Goal: Information Seeking & Learning: Check status

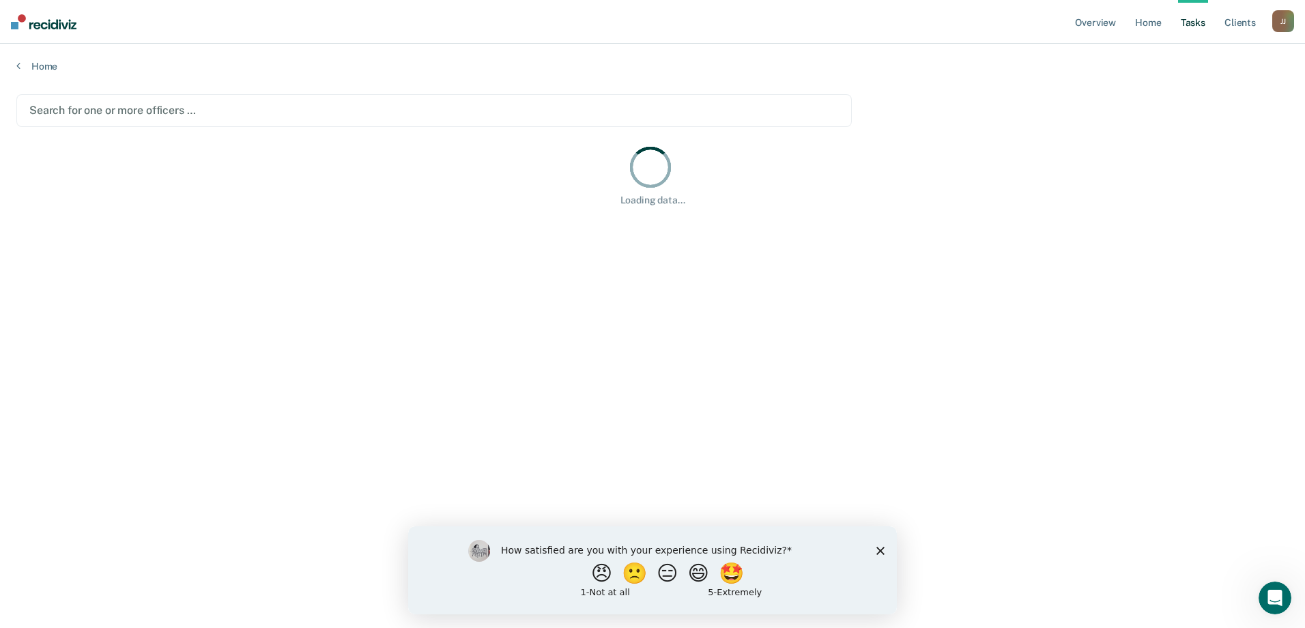
click at [155, 116] on div at bounding box center [433, 110] width 809 height 16
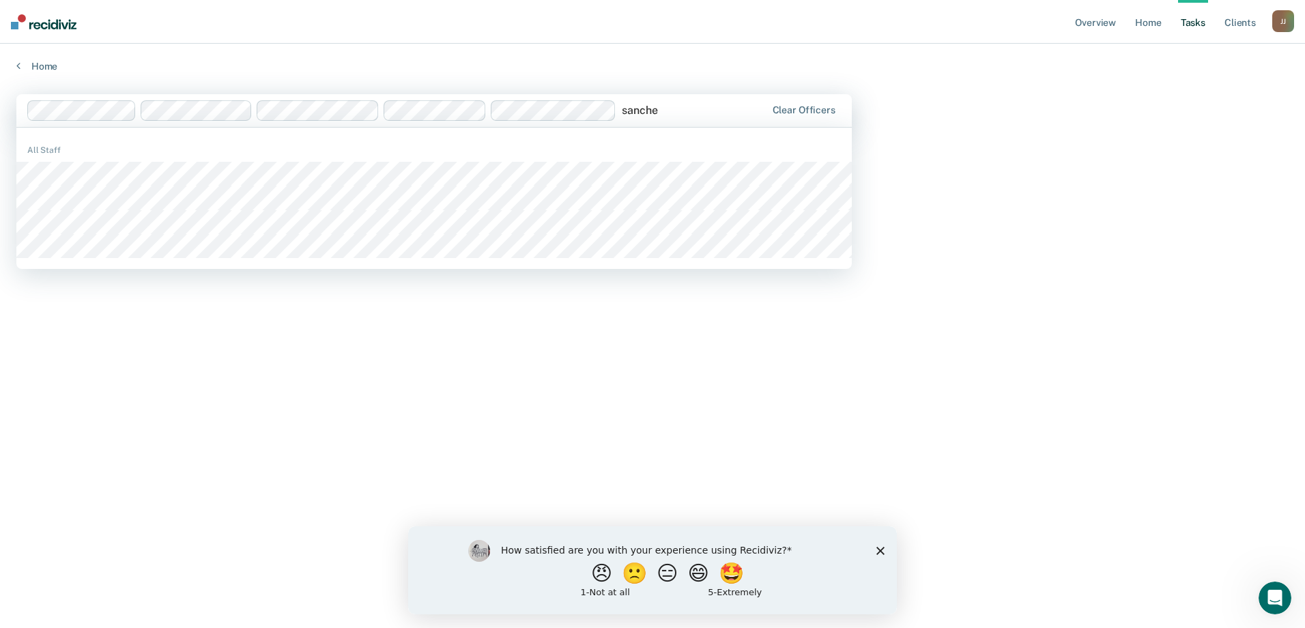
type input "[PERSON_NAME]"
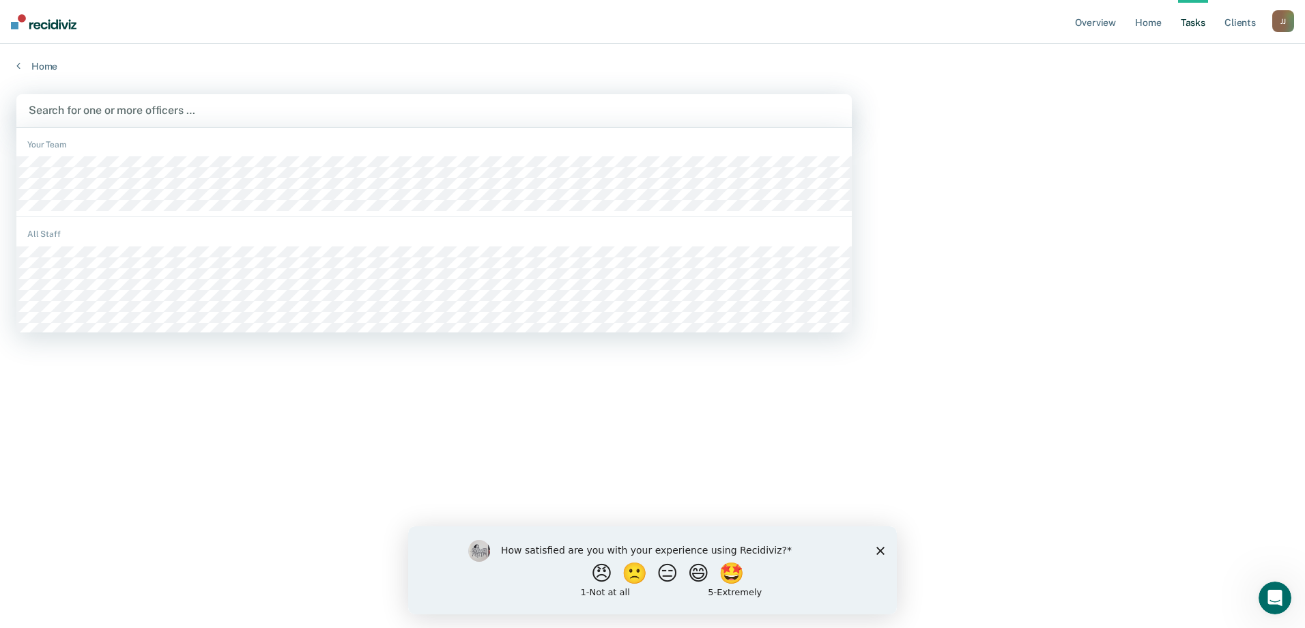
click at [136, 109] on div at bounding box center [434, 110] width 811 height 16
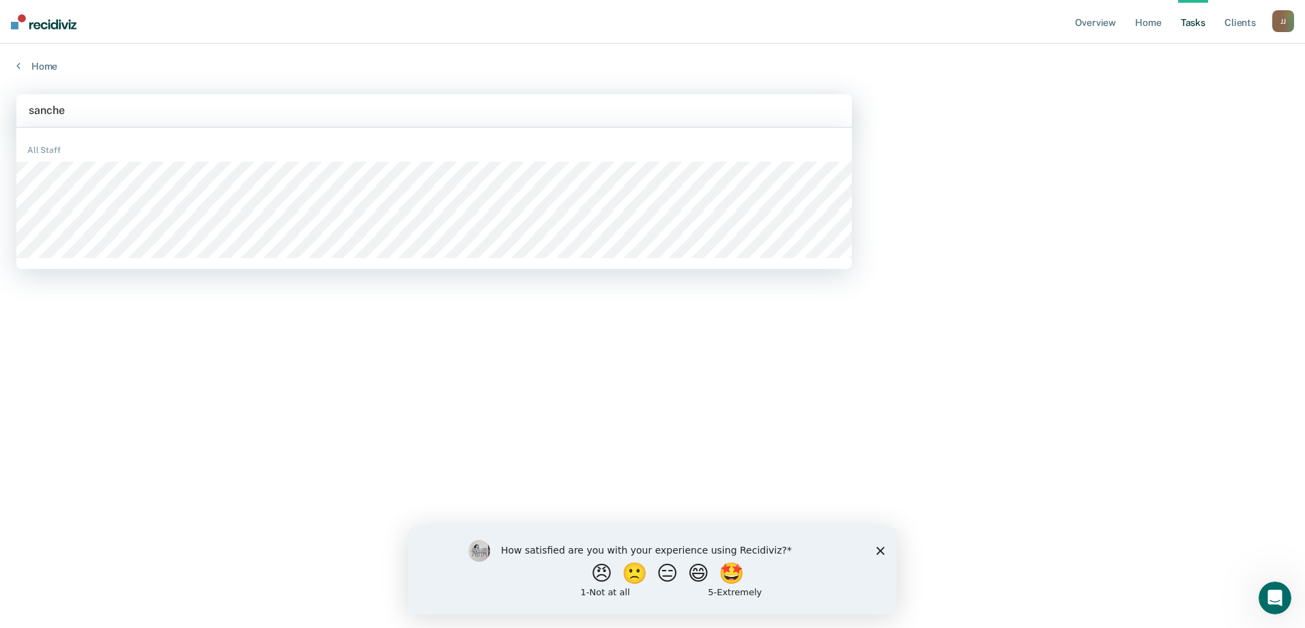
type input "[PERSON_NAME]"
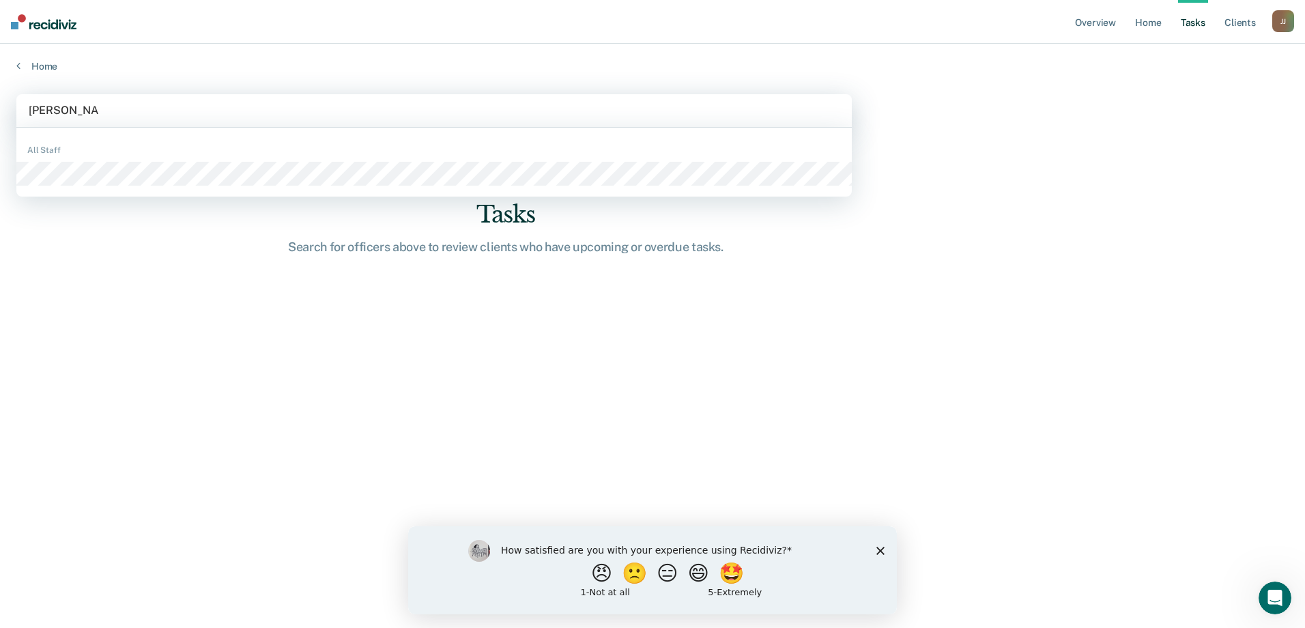
type input "[PERSON_NAME]"
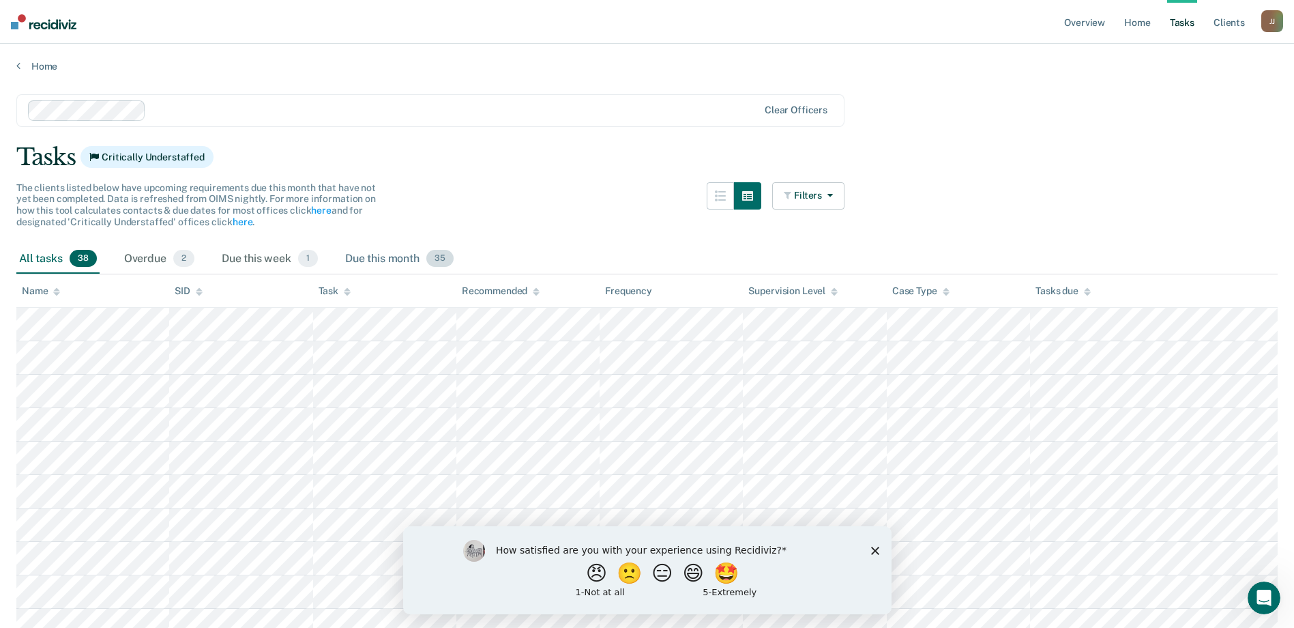
click at [409, 258] on div "Due this month 35" at bounding box center [400, 259] width 114 height 30
click at [285, 263] on div "Due this week 1" at bounding box center [270, 259] width 102 height 30
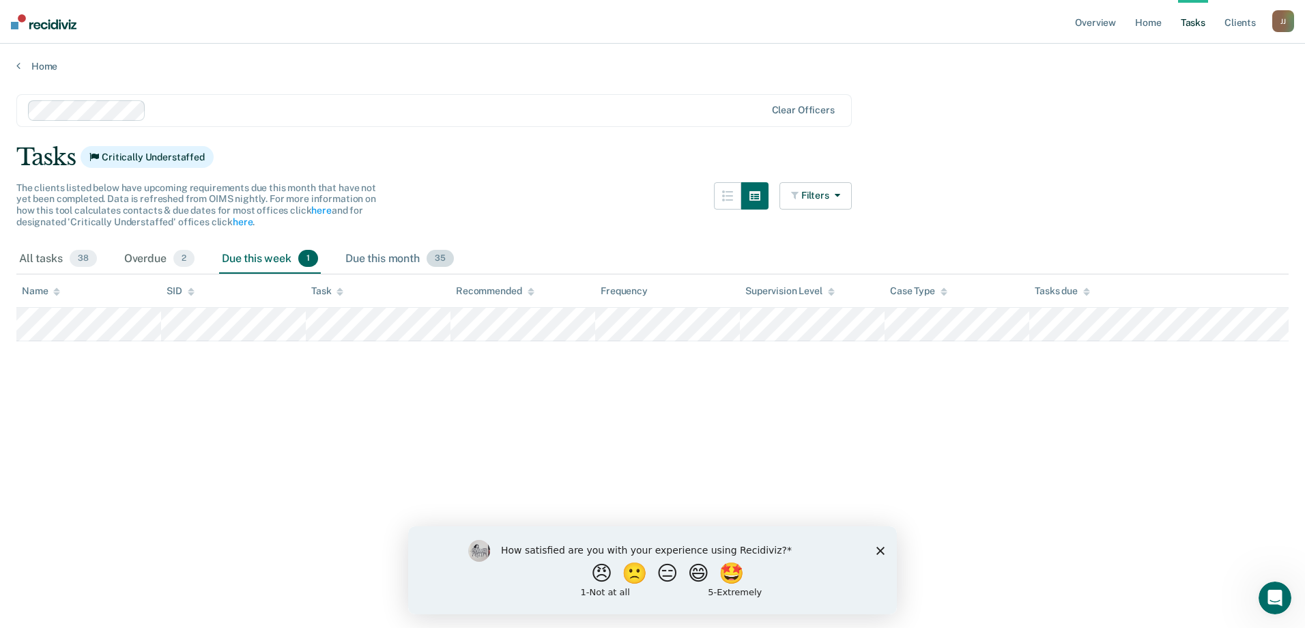
click at [395, 261] on div "Due this month 35" at bounding box center [400, 259] width 114 height 30
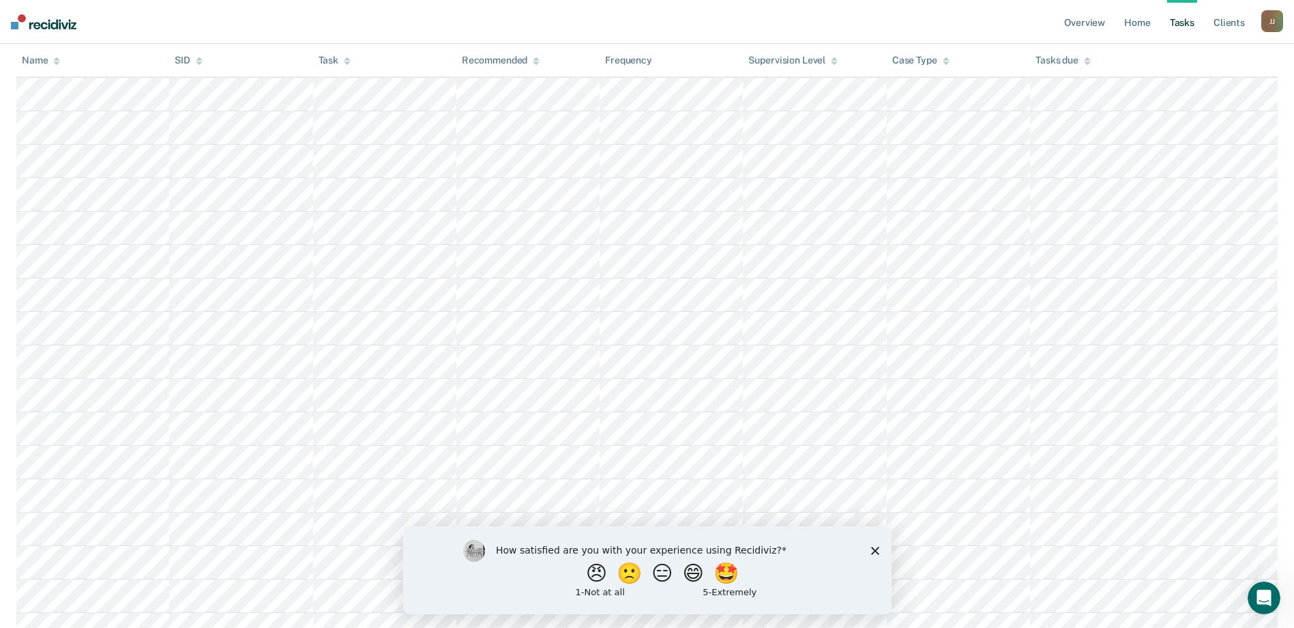
scroll to position [919, 0]
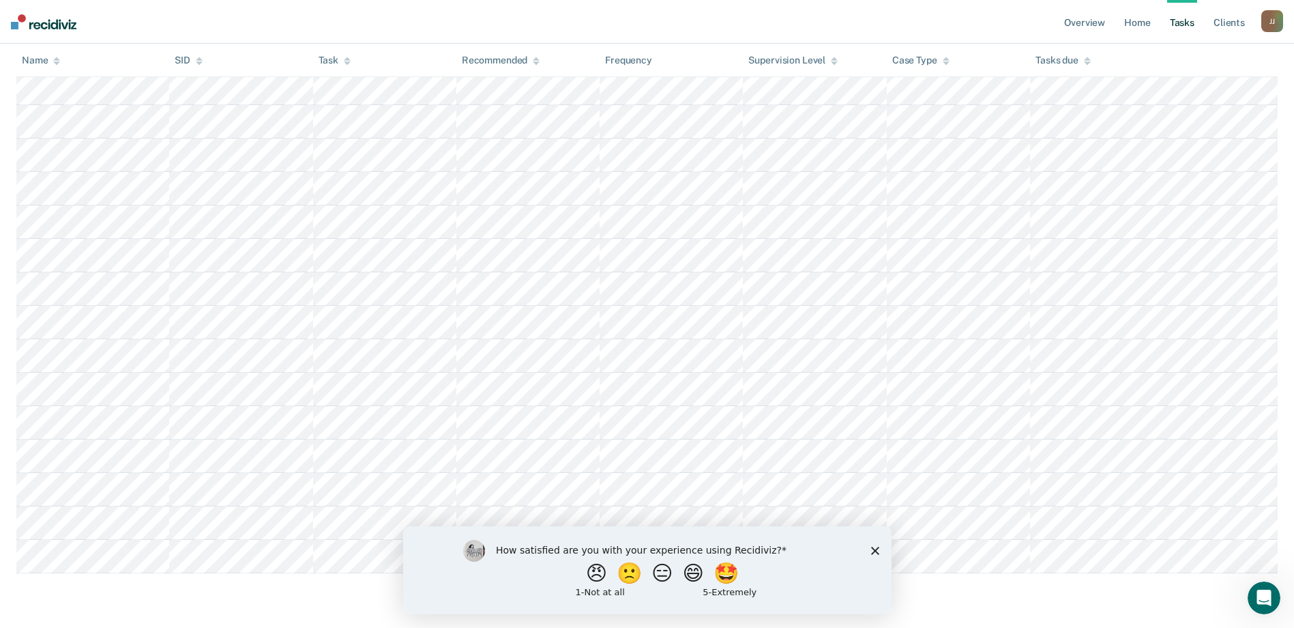
drag, startPoint x: 20, startPoint y: 259, endPoint x: 1052, endPoint y: 637, distance: 1099.0
copy div "All tasks 38 Overdue 2 Due this week 1 Due this month 35"
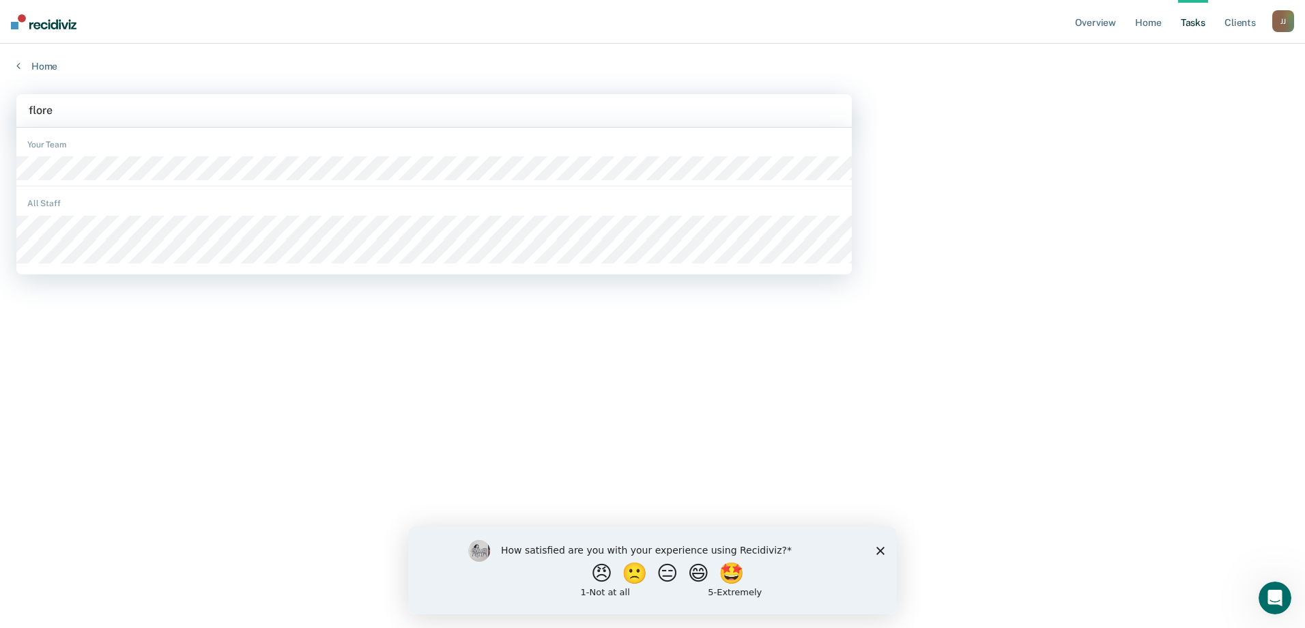
type input "[PERSON_NAME]"
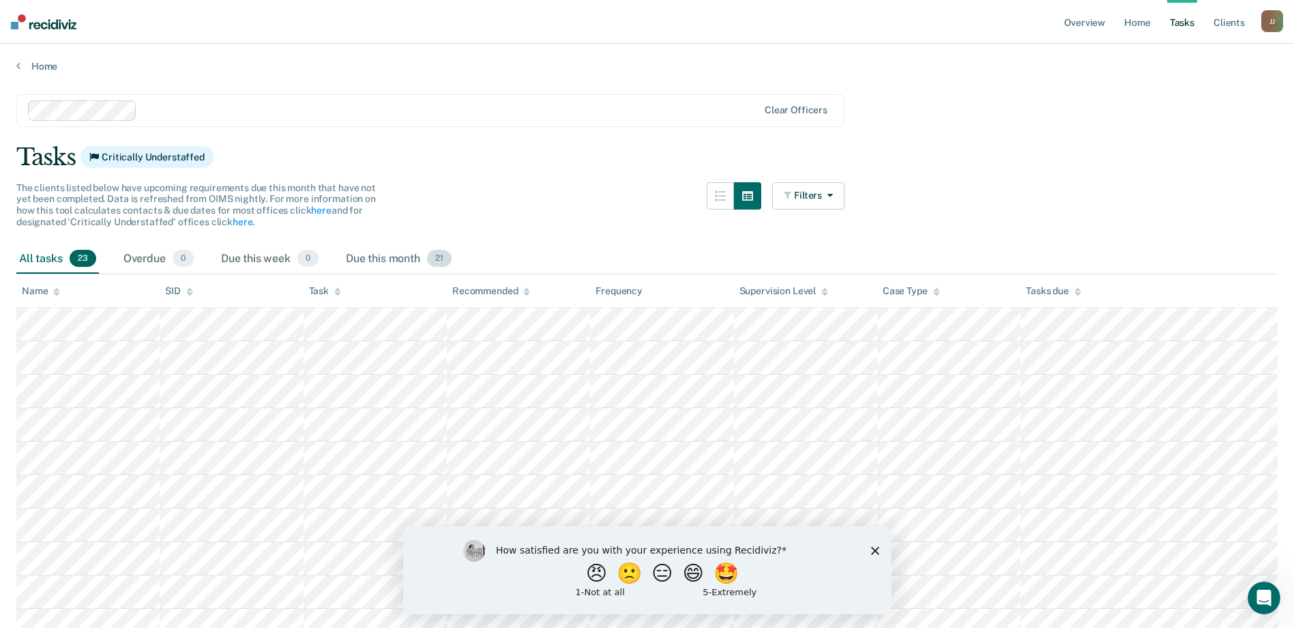
click at [396, 258] on div "Due this month 21" at bounding box center [398, 259] width 111 height 30
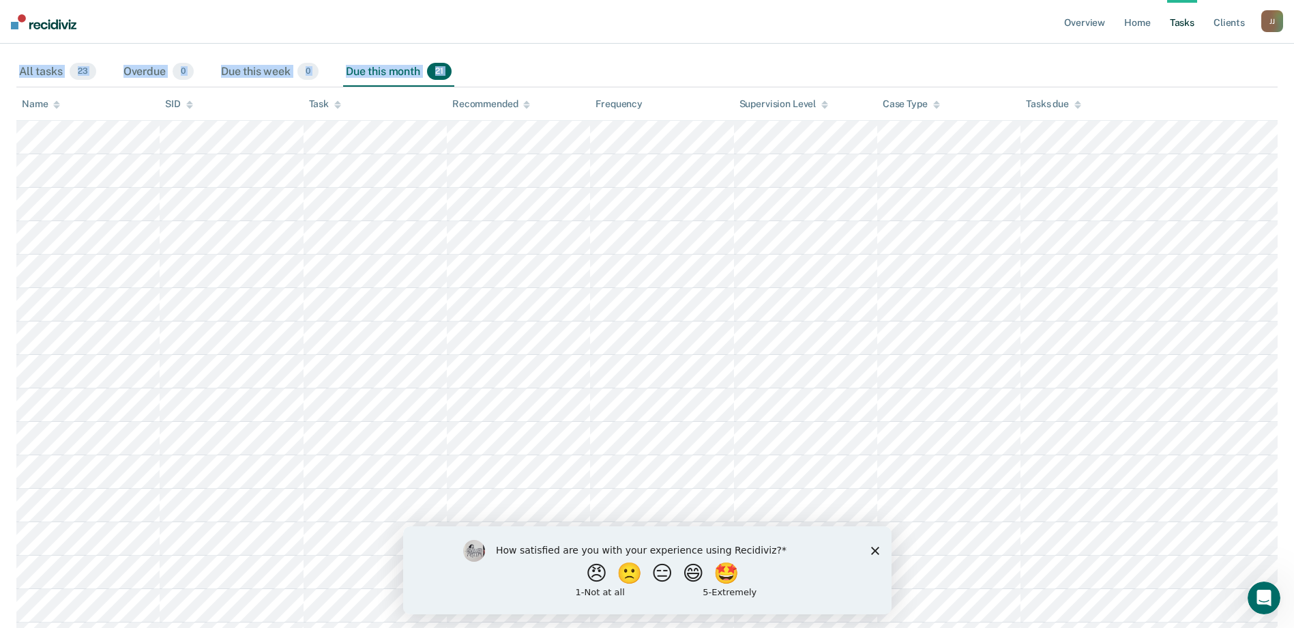
scroll to position [444, 0]
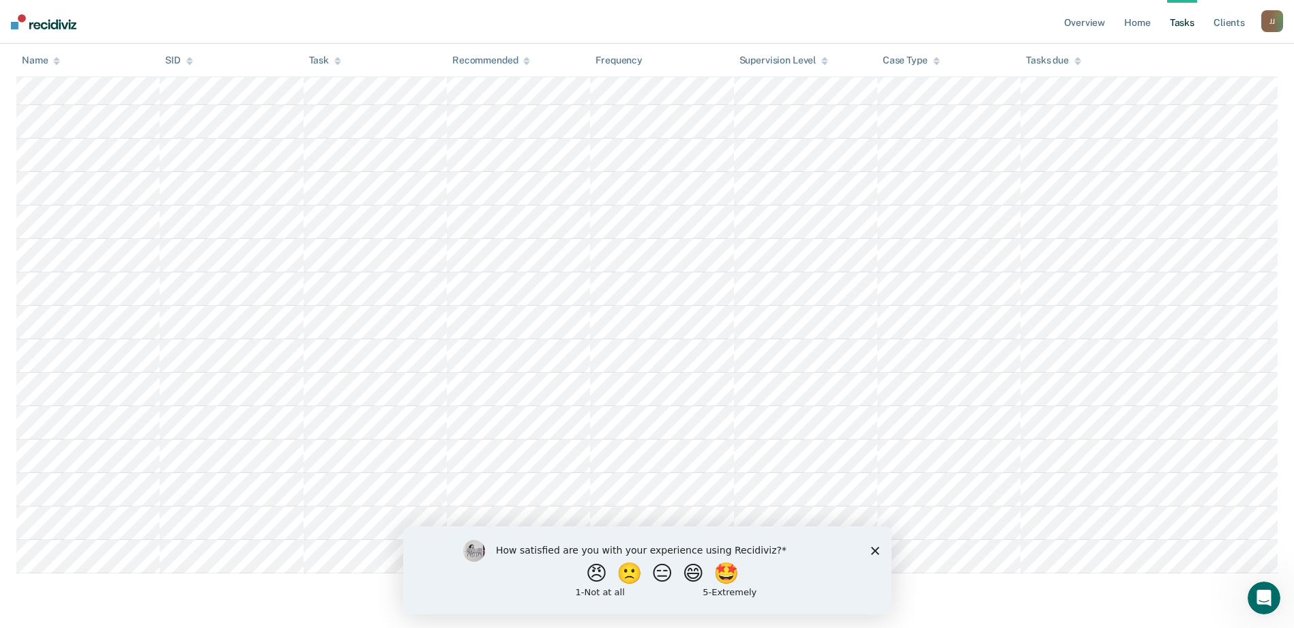
drag, startPoint x: 19, startPoint y: 255, endPoint x: 896, endPoint y: 643, distance: 958.9
copy div "All tasks 23 Overdue 0 Due this week 0 Due this month 21"
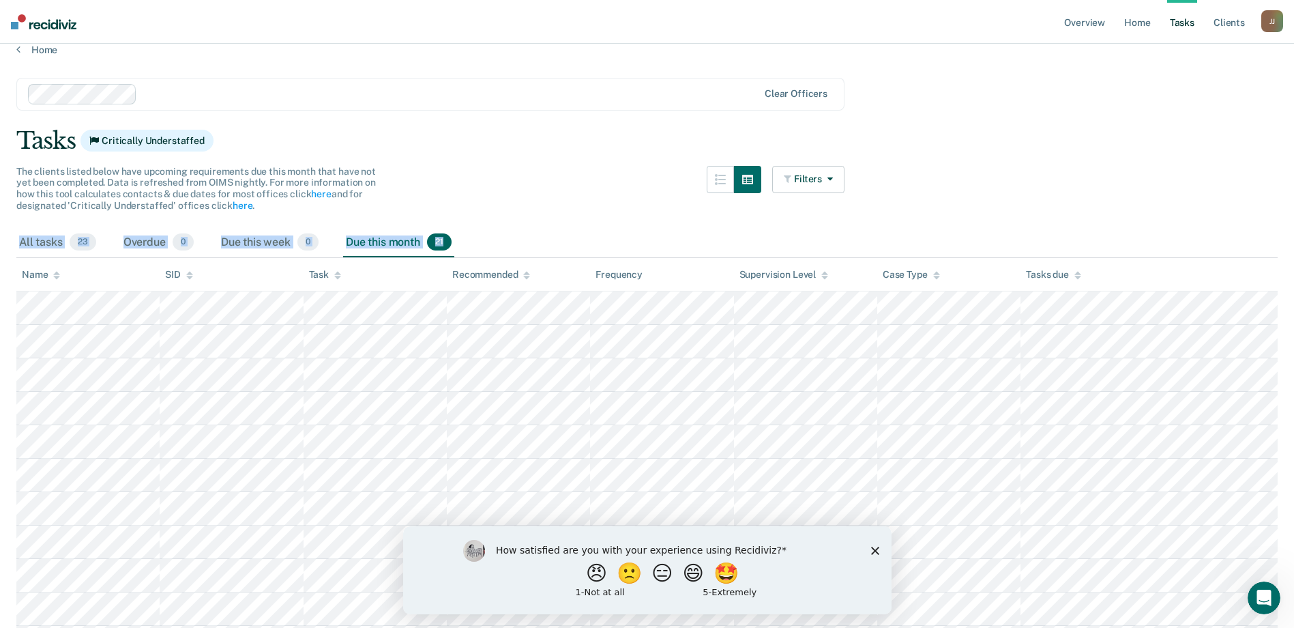
scroll to position [0, 0]
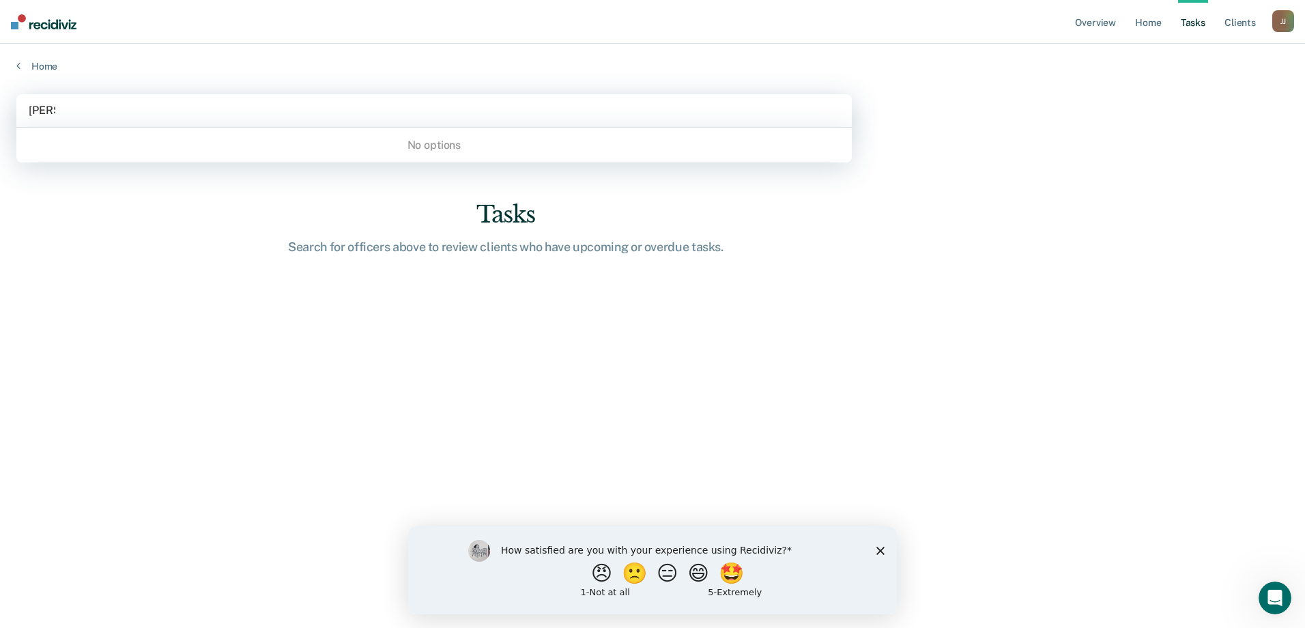
type input "will"
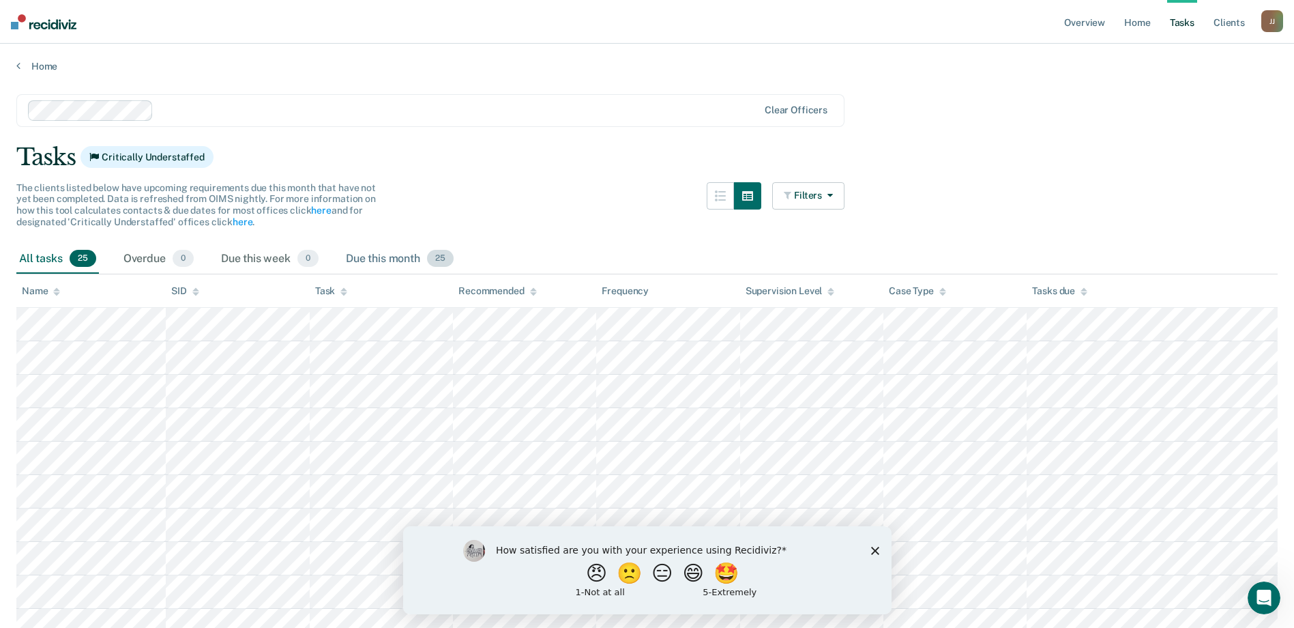
click at [410, 261] on div "Due this month 25" at bounding box center [399, 259] width 113 height 30
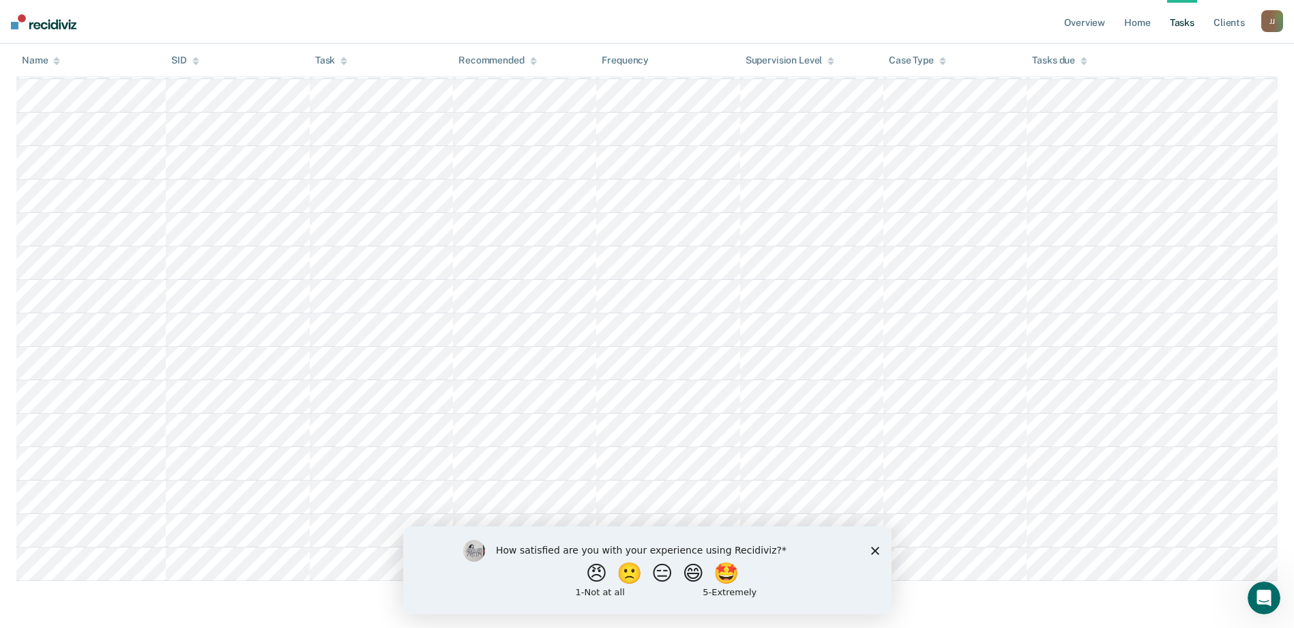
scroll to position [570, 0]
drag, startPoint x: 23, startPoint y: 255, endPoint x: 903, endPoint y: 633, distance: 957.7
copy div "All tasks 25 Overdue 0 Due this week 0 Due this month 25"
click at [983, 596] on main "Clear officers Tasks Critically Understaffed The clients listed below have upco…" at bounding box center [647, 63] width 1294 height 1122
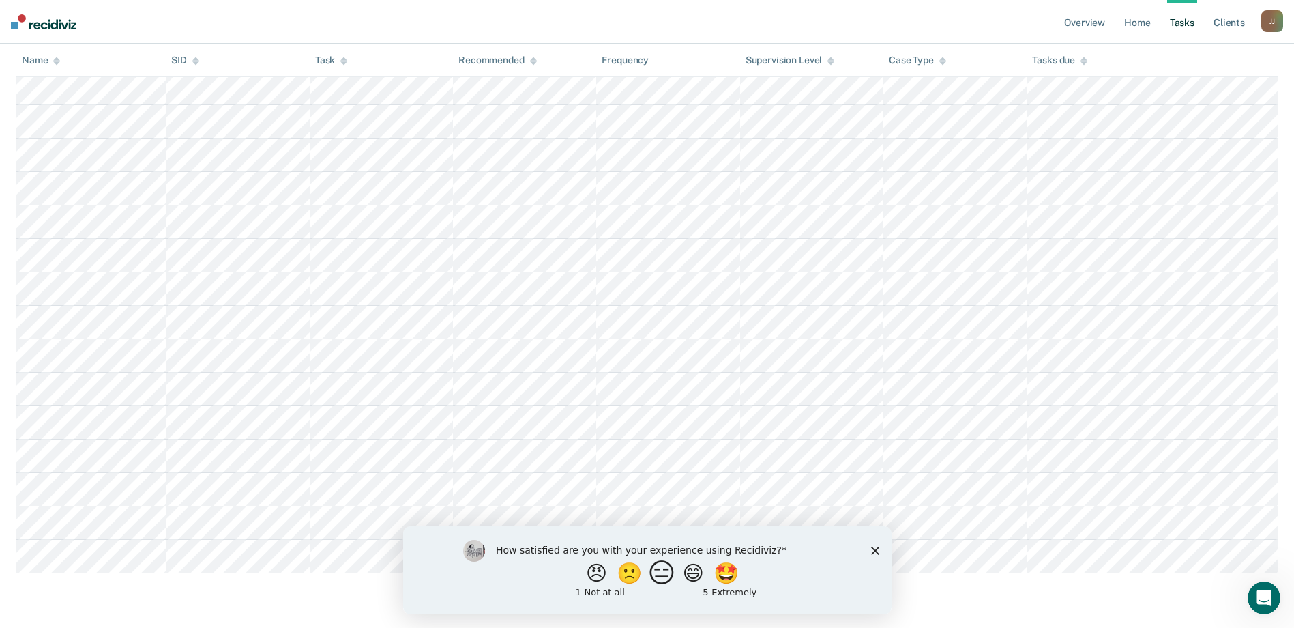
click at [663, 571] on button "😑" at bounding box center [664, 572] width 32 height 27
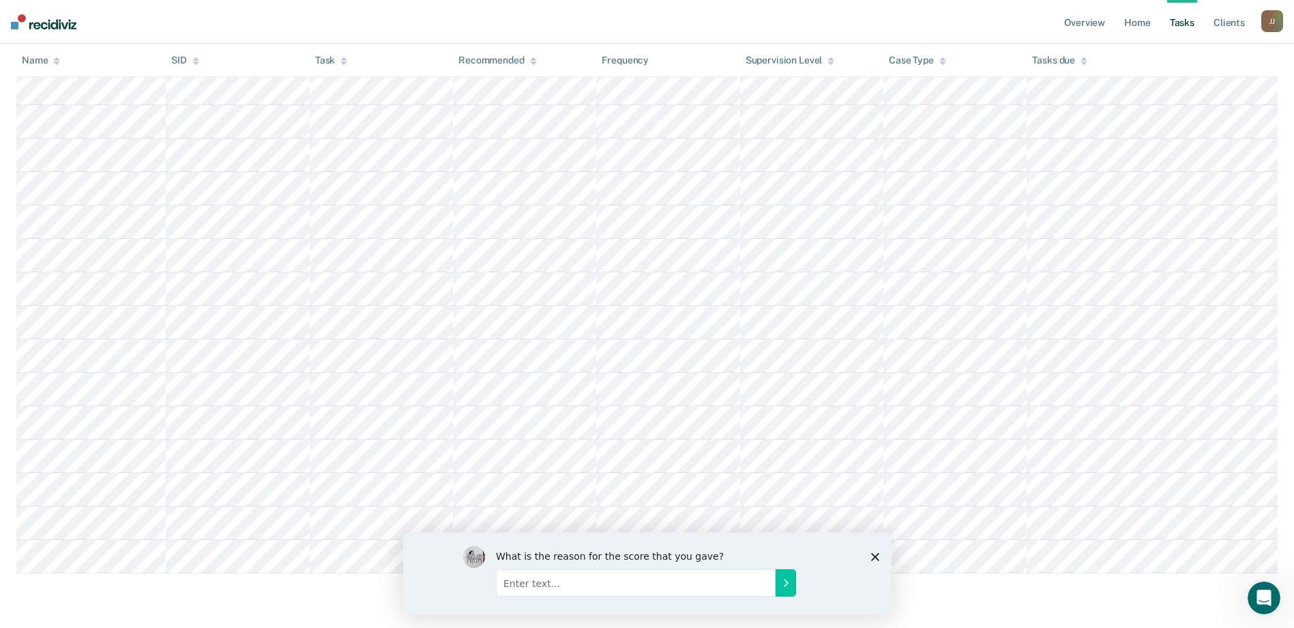
click at [751, 583] on input "Enter text..." at bounding box center [635, 581] width 280 height 27
click at [787, 583] on icon "Submit your response" at bounding box center [785, 582] width 11 height 11
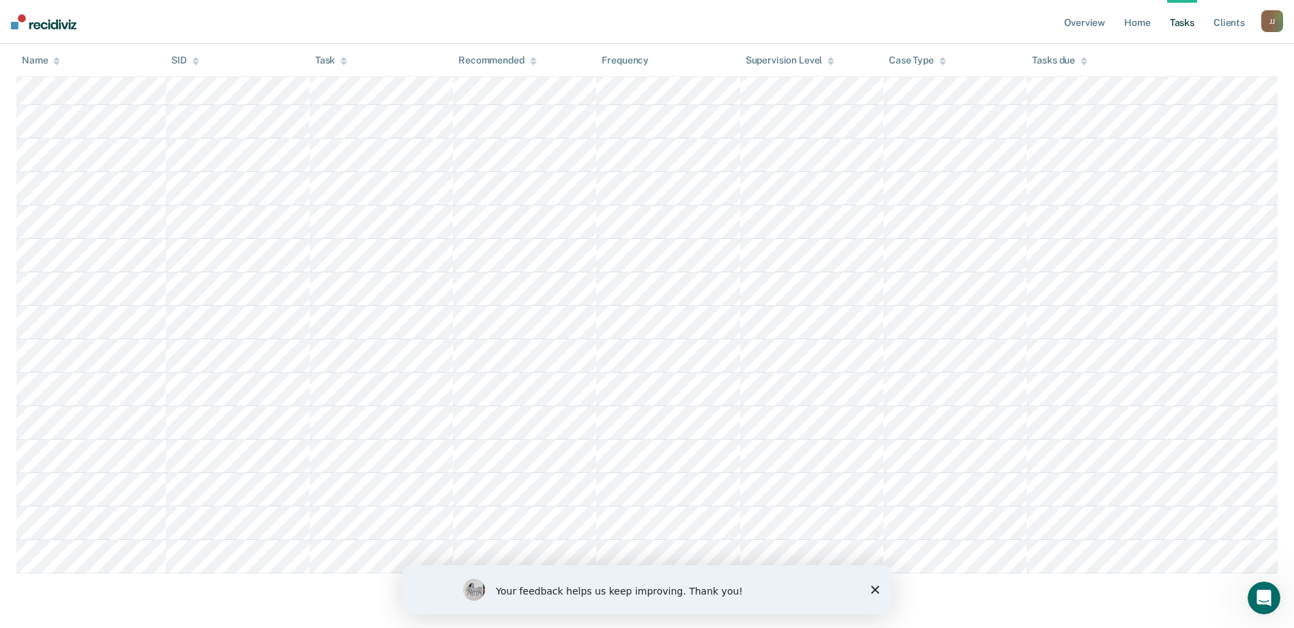
click at [878, 591] on icon "Close survey" at bounding box center [875, 589] width 8 height 8
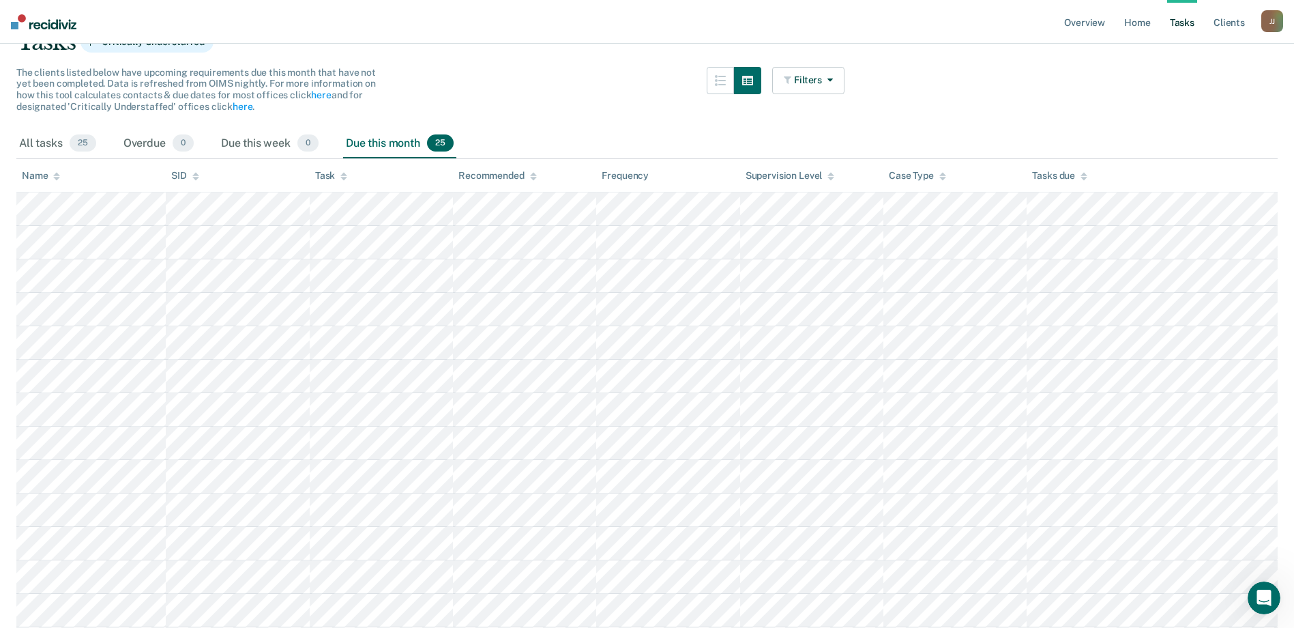
scroll to position [0, 0]
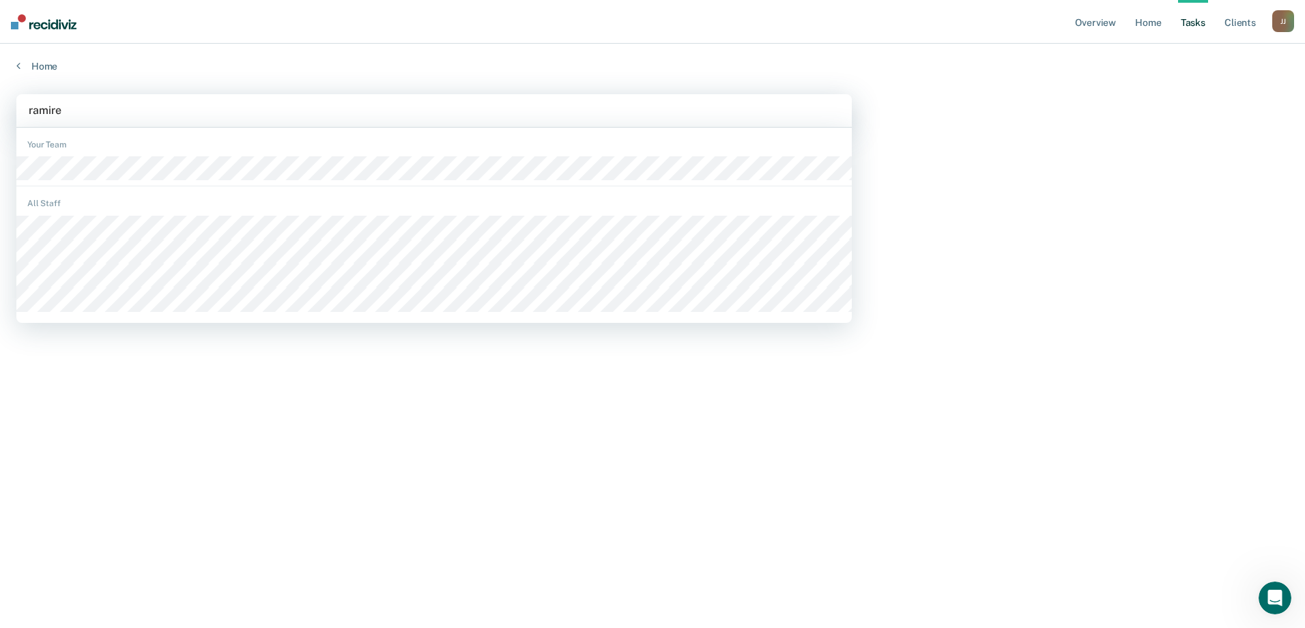
type input "[PERSON_NAME]"
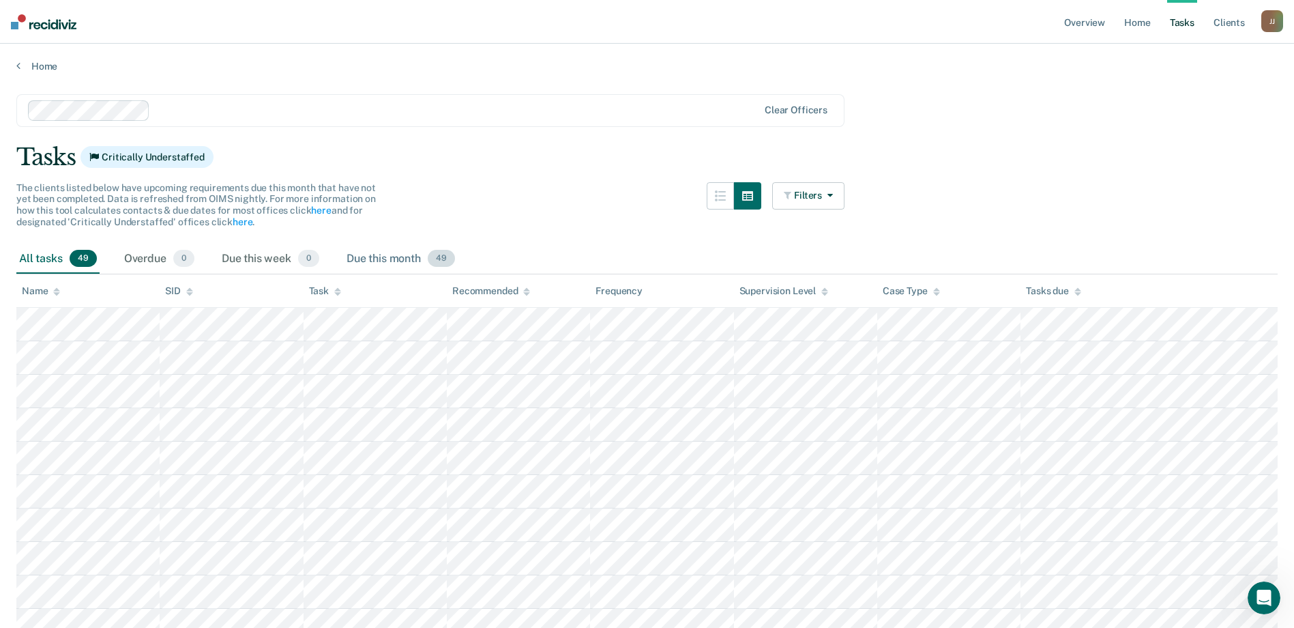
click at [419, 257] on div "Due this month 49" at bounding box center [401, 259] width 114 height 30
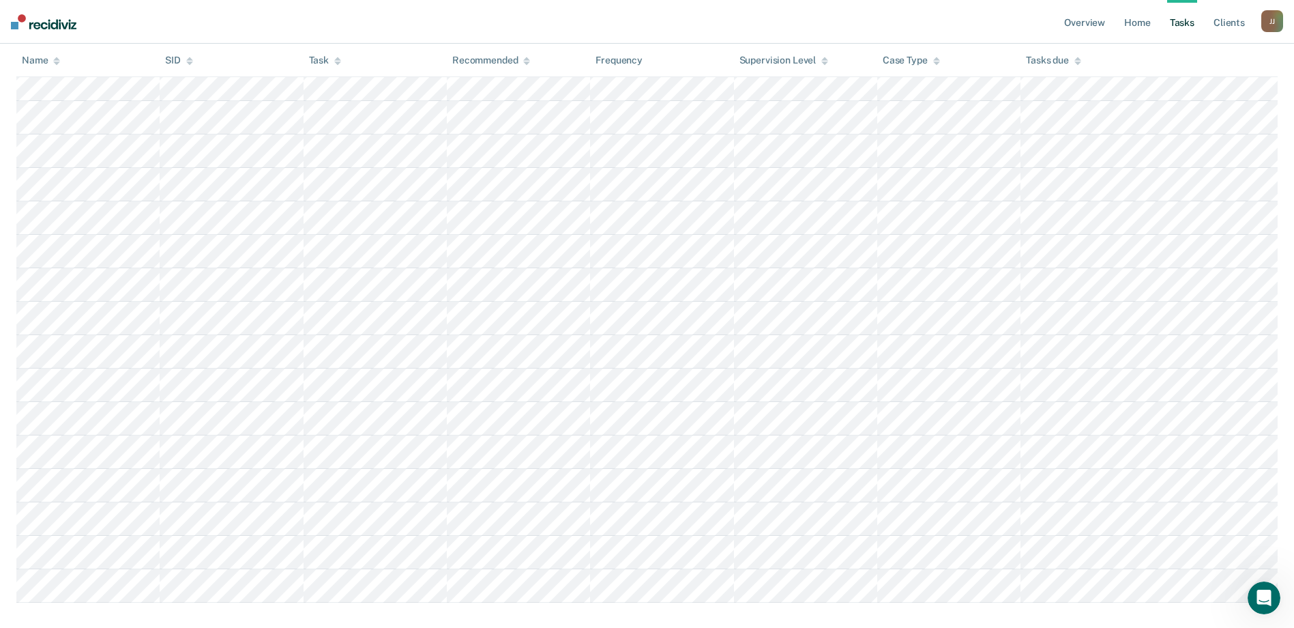
scroll to position [1373, 0]
drag, startPoint x: 22, startPoint y: 253, endPoint x: 914, endPoint y: 634, distance: 970.3
copy div "All tasks 49 Overdue 0 Due this week 0 Due this month 49"
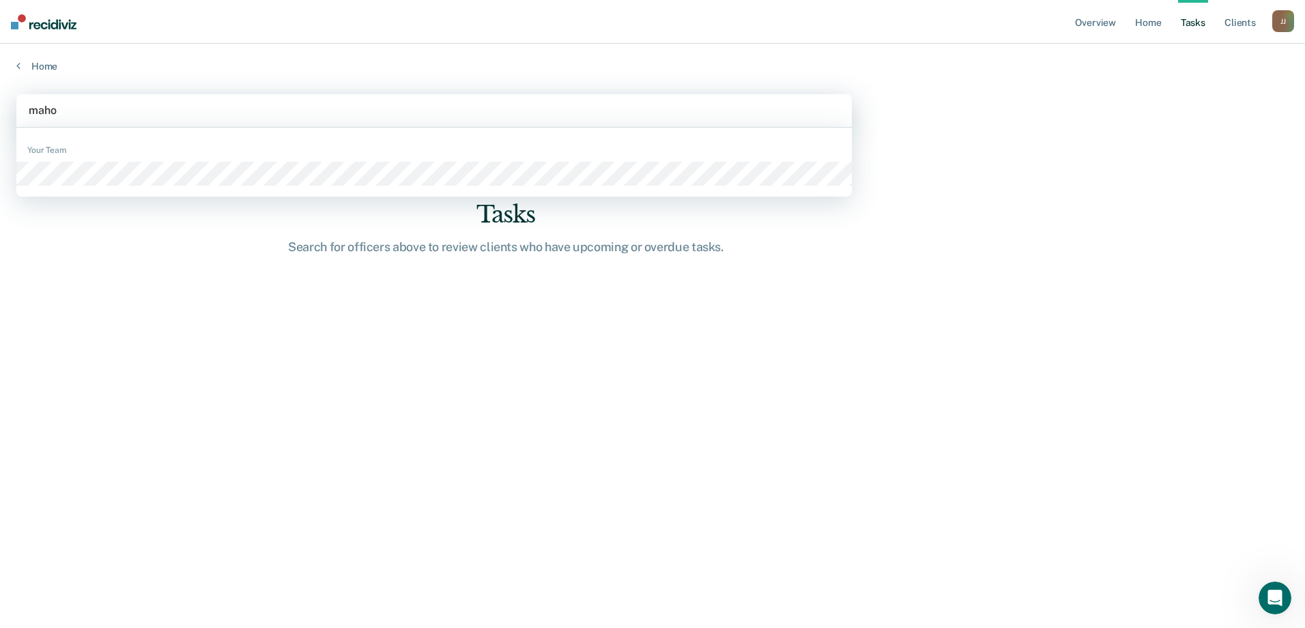
type input "[PERSON_NAME]"
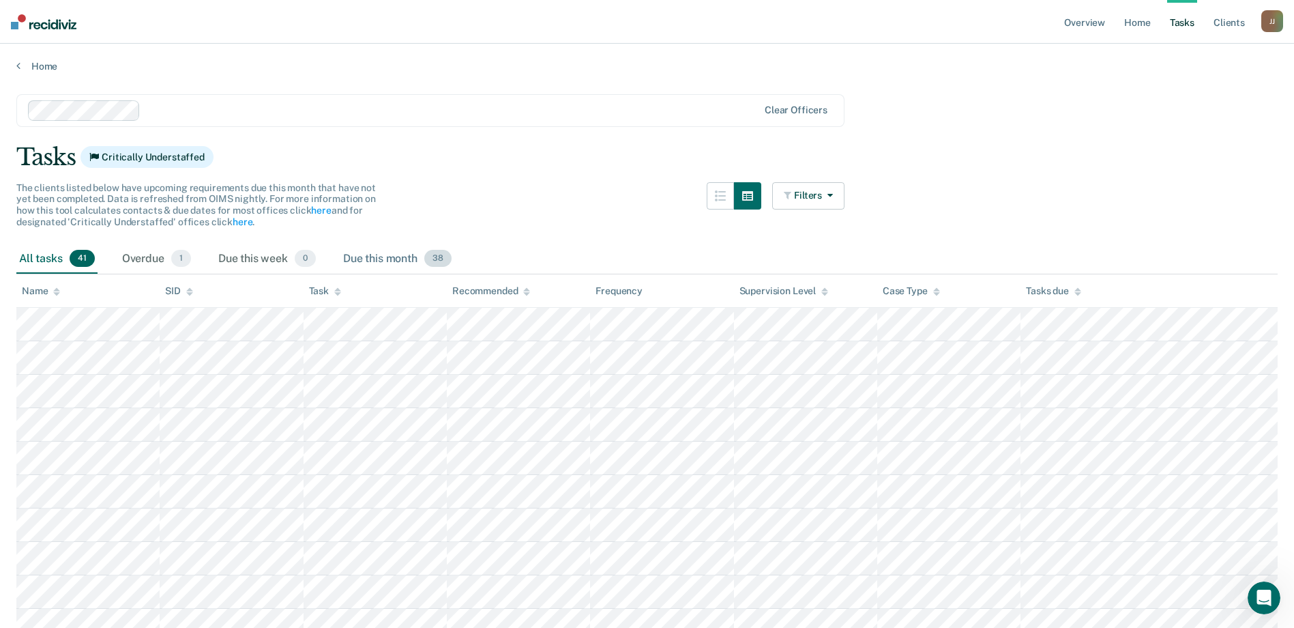
click at [375, 255] on div "Due this month 38" at bounding box center [397, 259] width 114 height 30
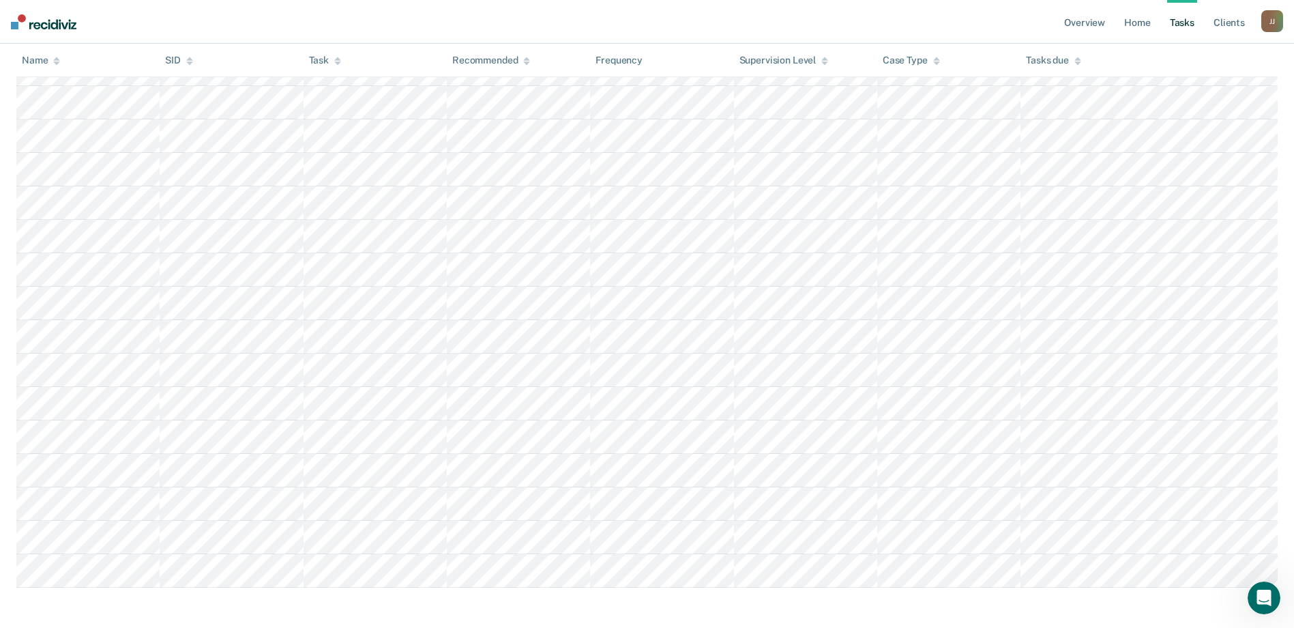
scroll to position [1013, 0]
drag, startPoint x: 19, startPoint y: 255, endPoint x: 949, endPoint y: 643, distance: 1008.1
copy div "All tasks 40 Overdue 1 Due this week 0 Due this month 38"
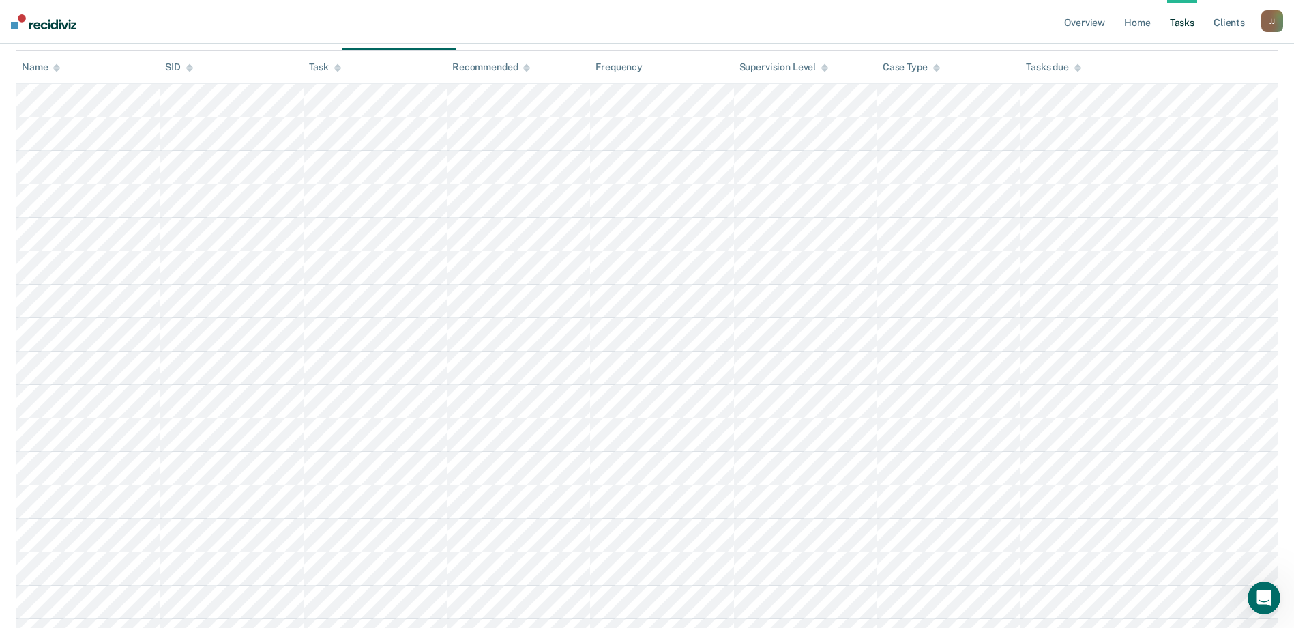
scroll to position [0, 0]
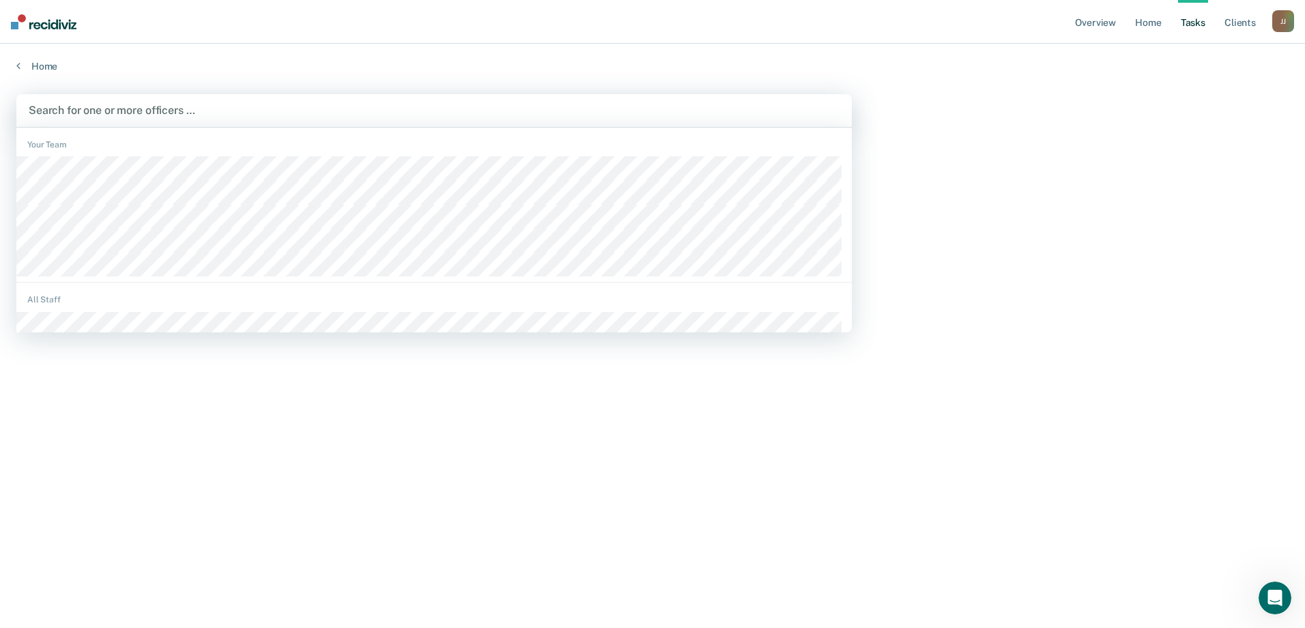
click at [140, 110] on div at bounding box center [434, 110] width 811 height 16
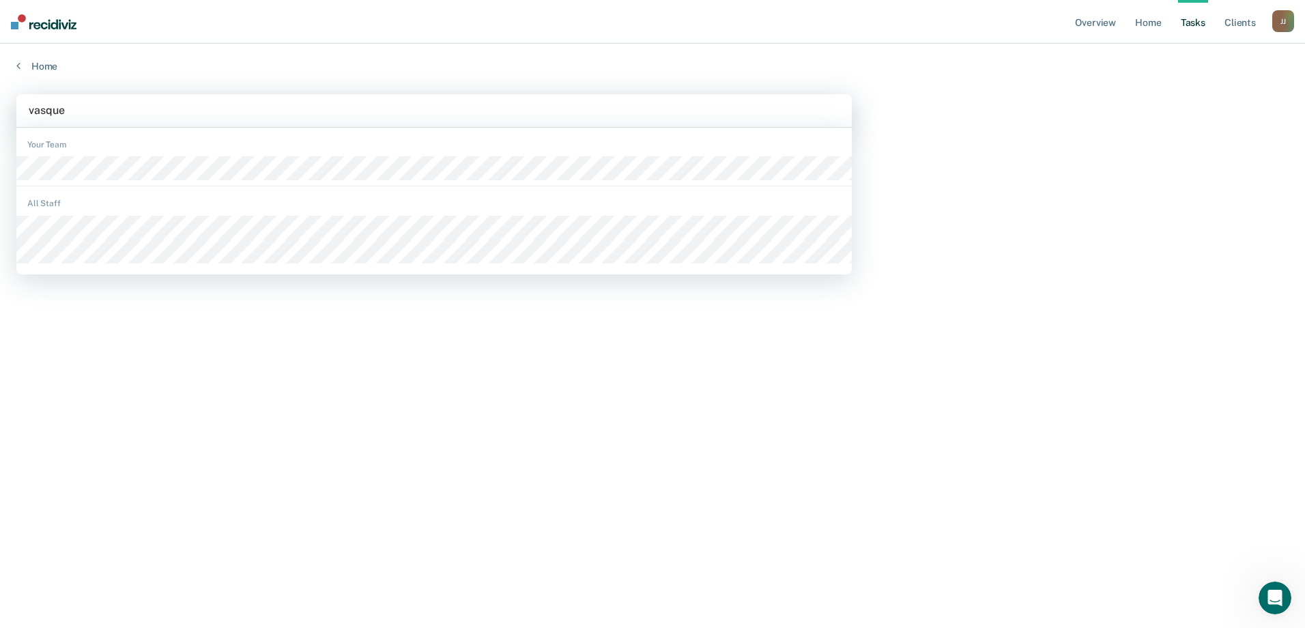
type input "[PERSON_NAME]"
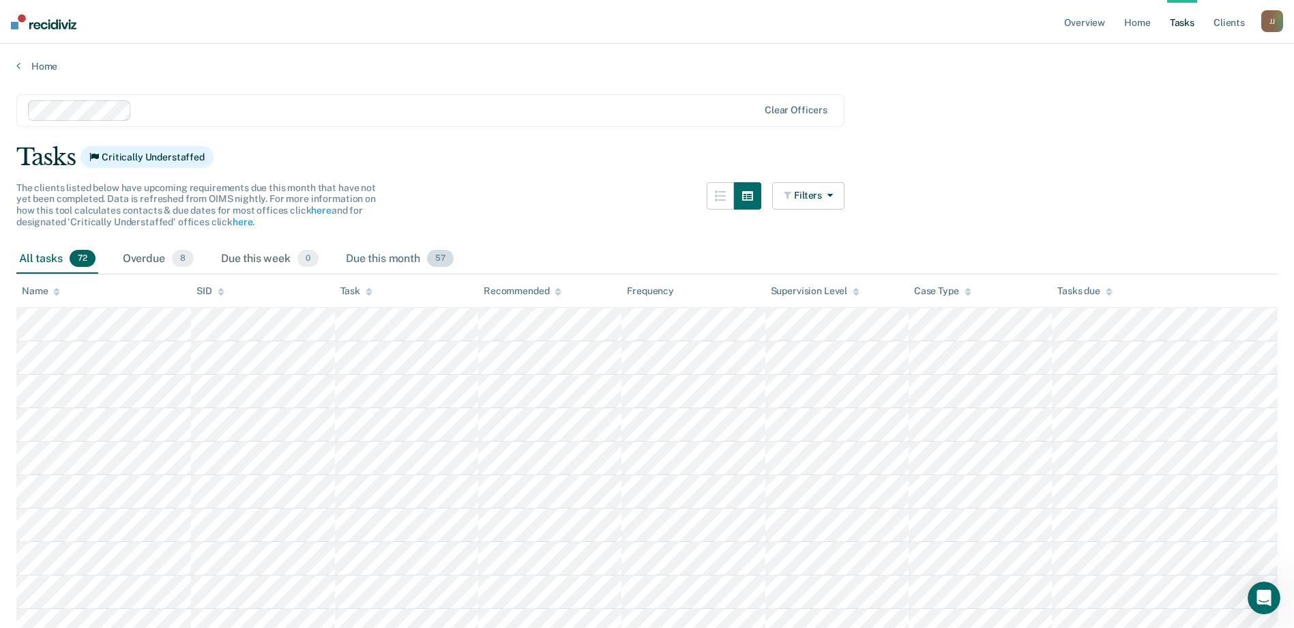
click at [422, 254] on div "Due this month 57" at bounding box center [399, 259] width 113 height 30
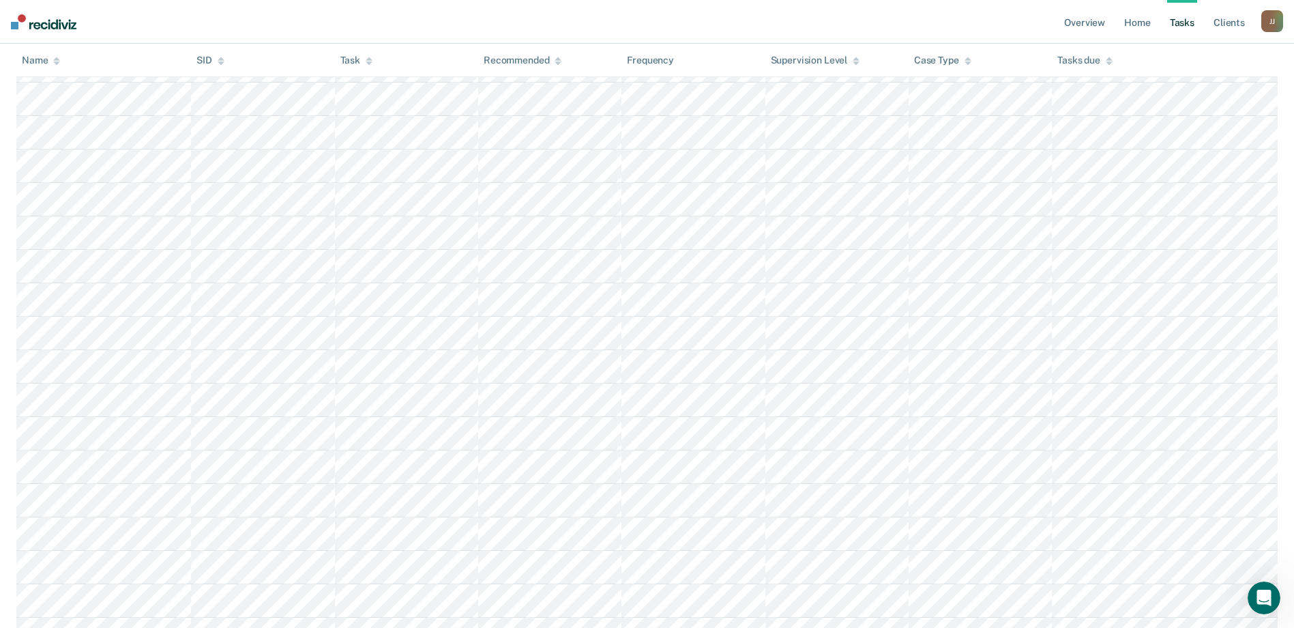
scroll to position [1648, 0]
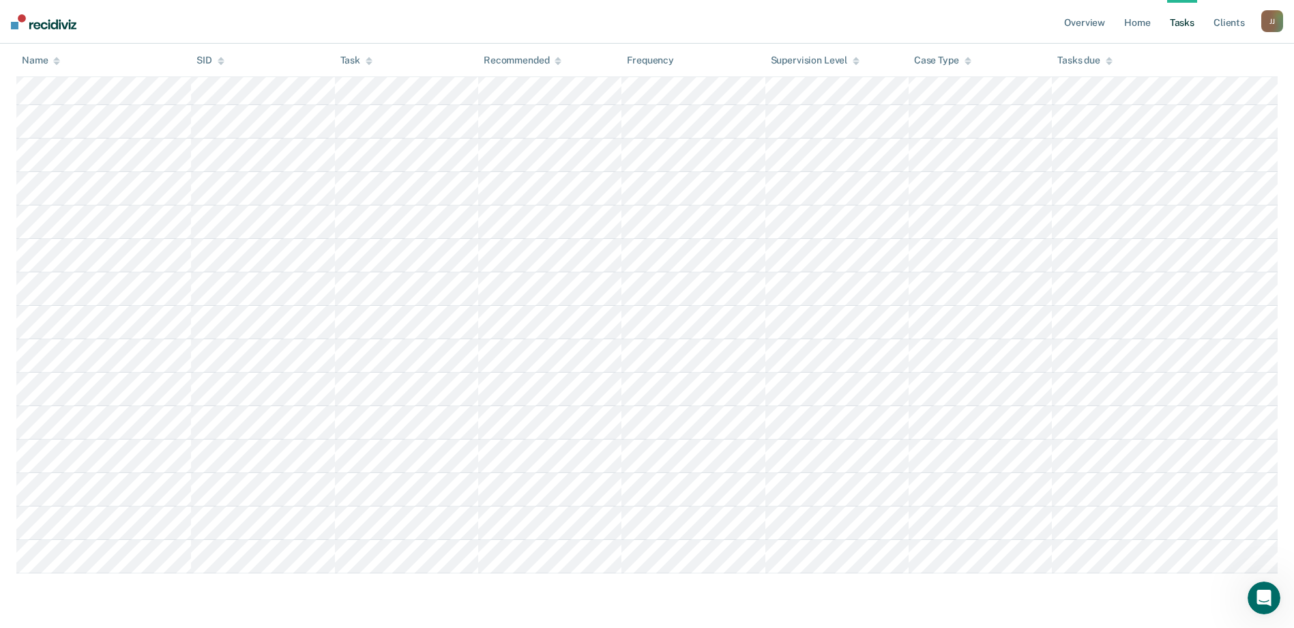
drag, startPoint x: 25, startPoint y: 262, endPoint x: 923, endPoint y: 663, distance: 983.9
copy div "ll tasks 72 Overdue 8 Due this week 0 Due this month 57"
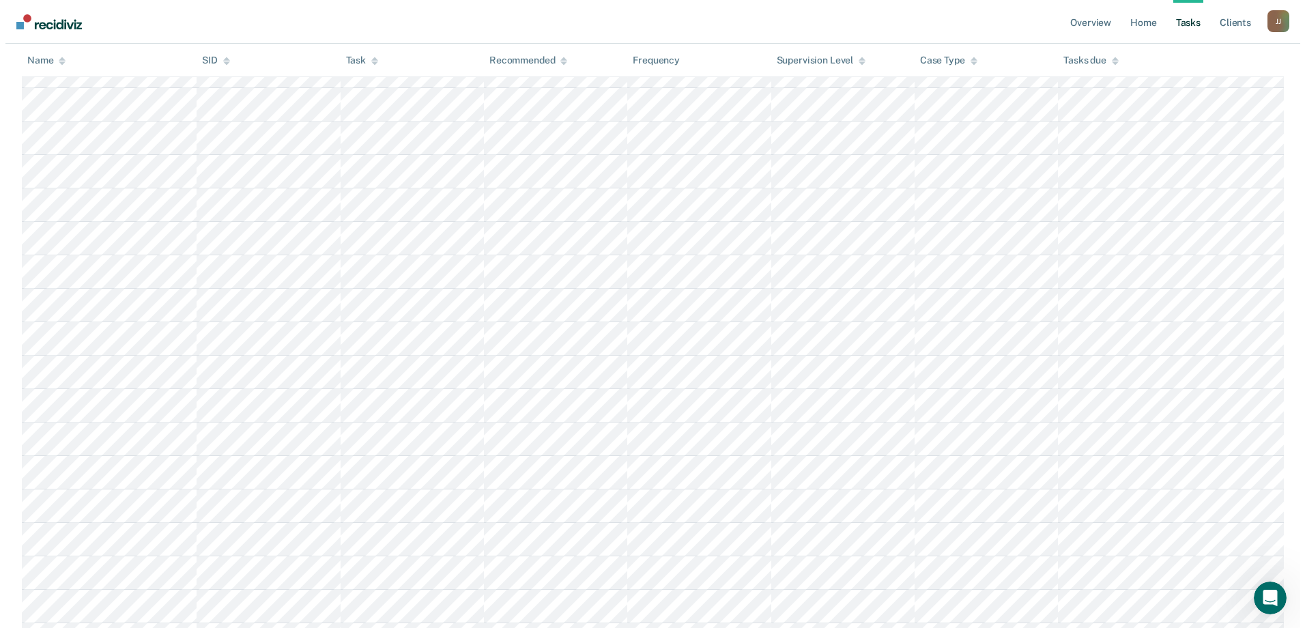
scroll to position [0, 0]
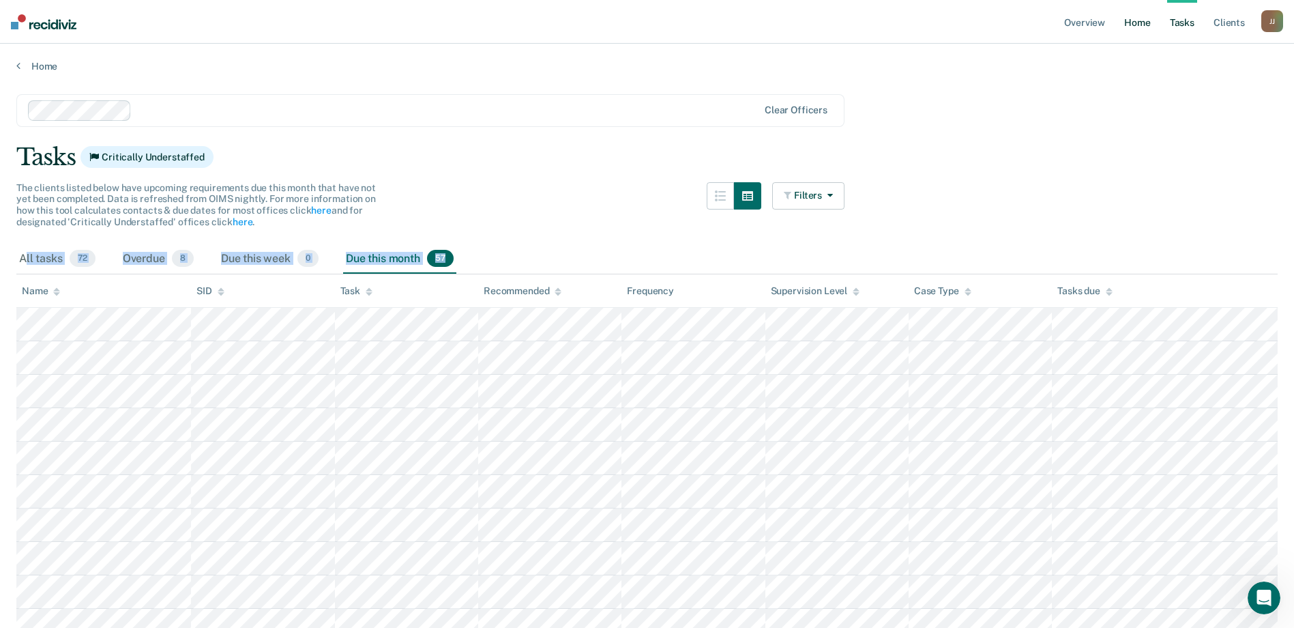
click at [1135, 18] on link "Home" at bounding box center [1137, 22] width 31 height 44
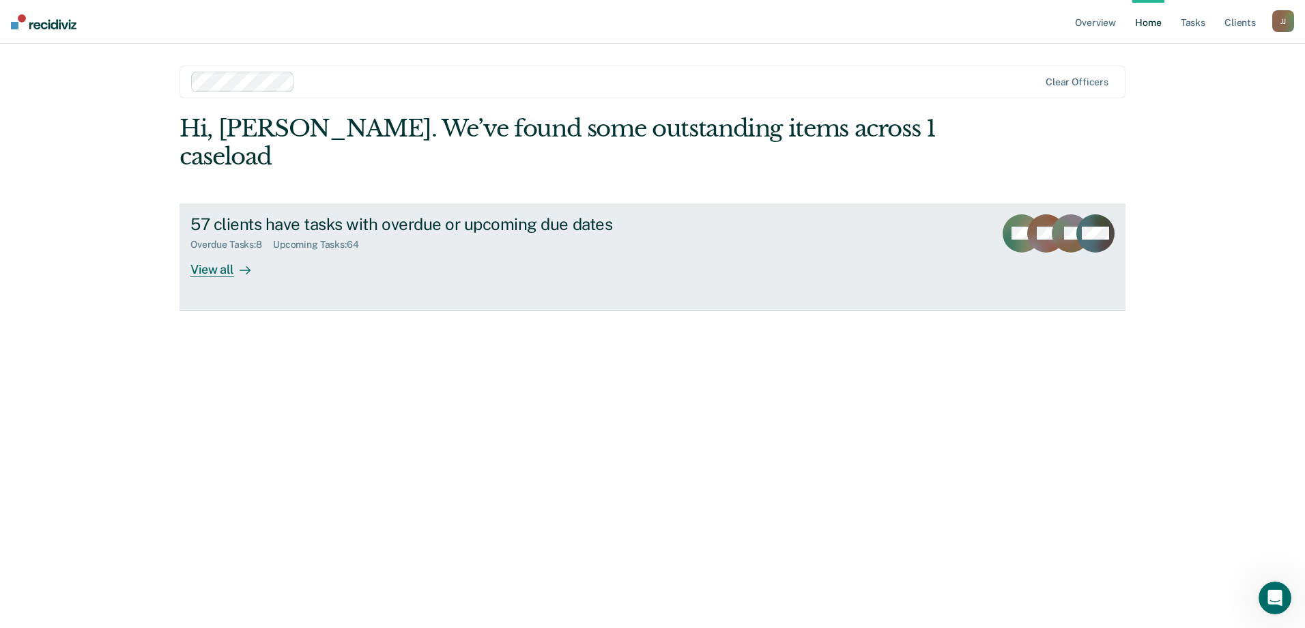
click at [221, 250] on div "View all" at bounding box center [228, 263] width 76 height 27
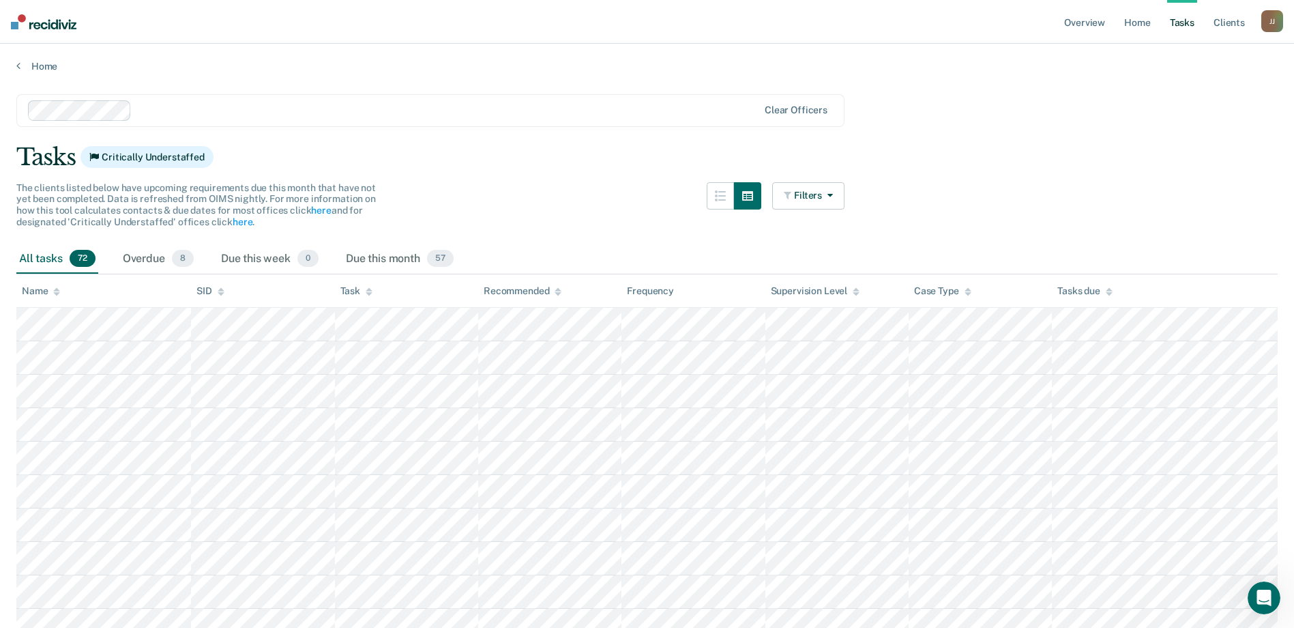
click at [78, 256] on span "72" at bounding box center [83, 259] width 26 height 18
click at [154, 258] on div "Overdue 8" at bounding box center [158, 259] width 76 height 30
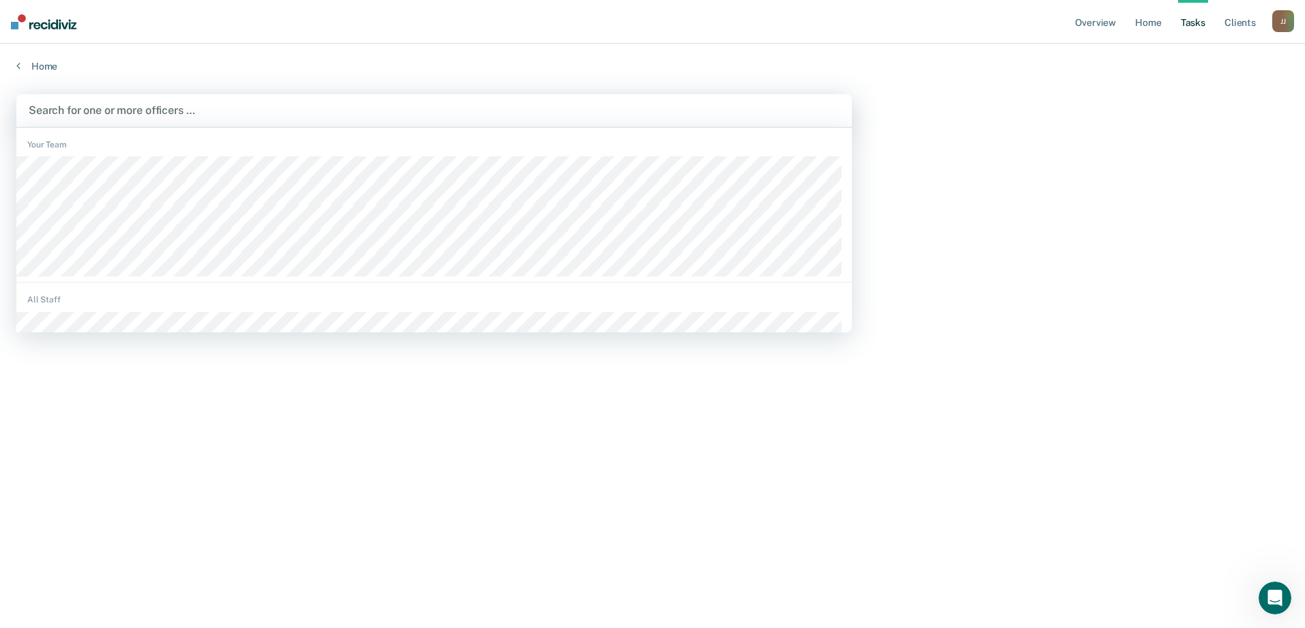
click at [108, 102] on div "Search for one or more officers …" at bounding box center [433, 110] width 813 height 18
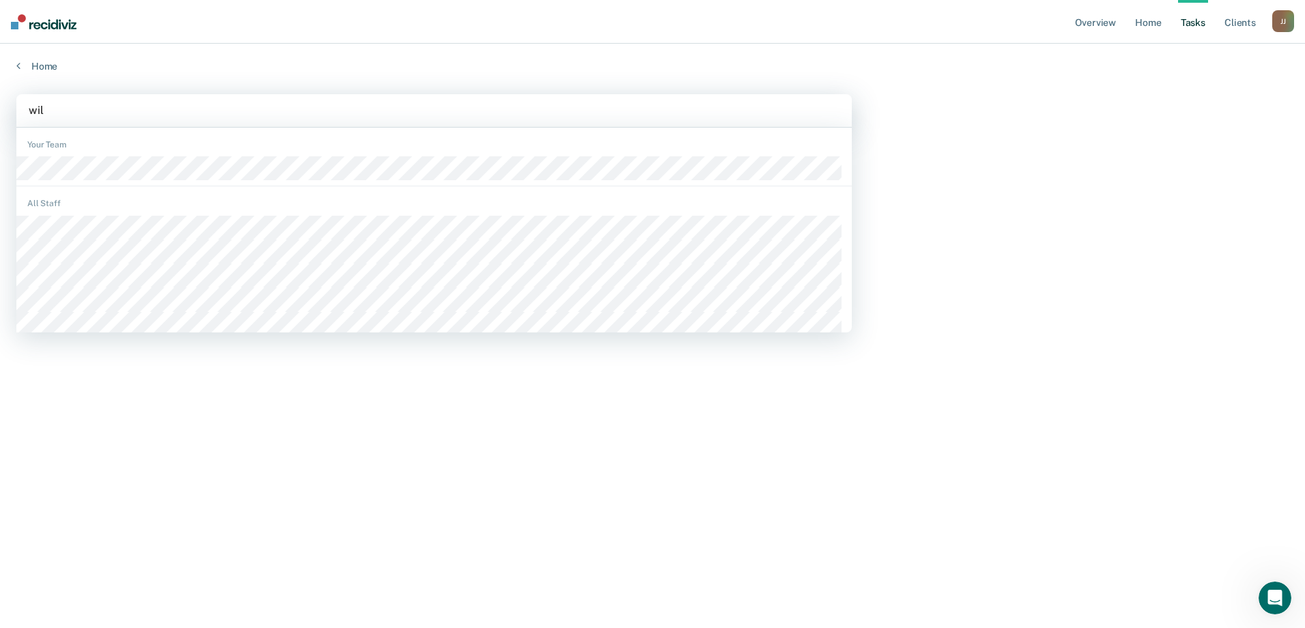
type input "will"
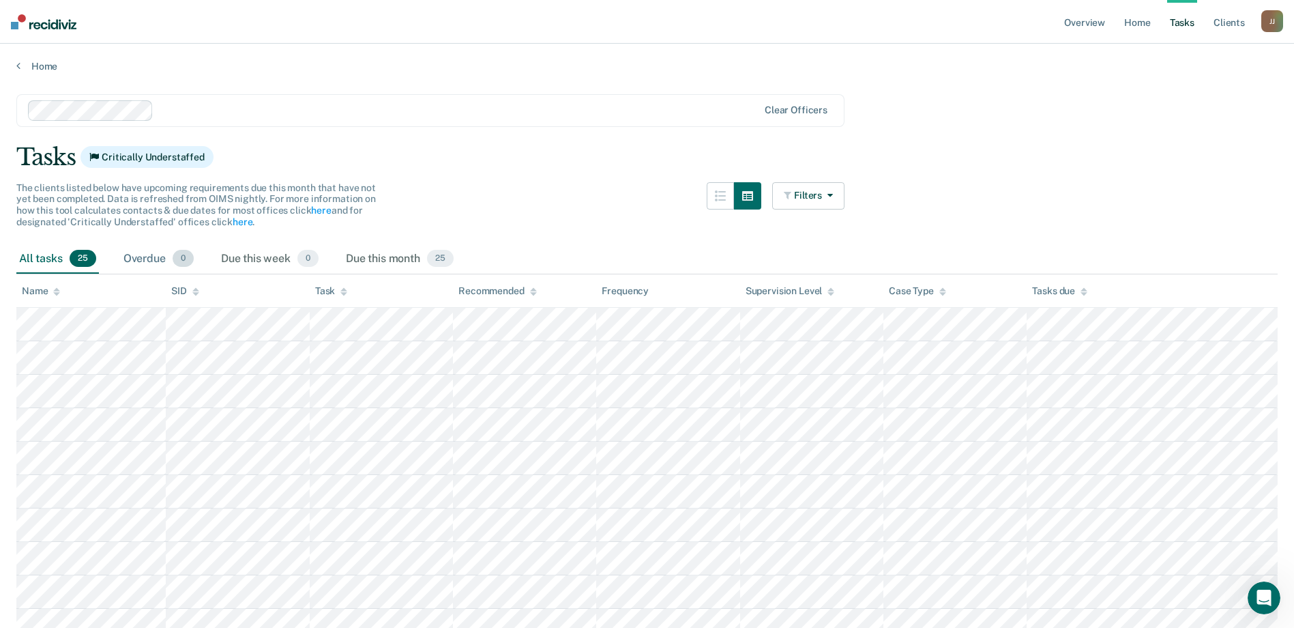
click at [155, 258] on div "Overdue 0" at bounding box center [159, 259] width 76 height 30
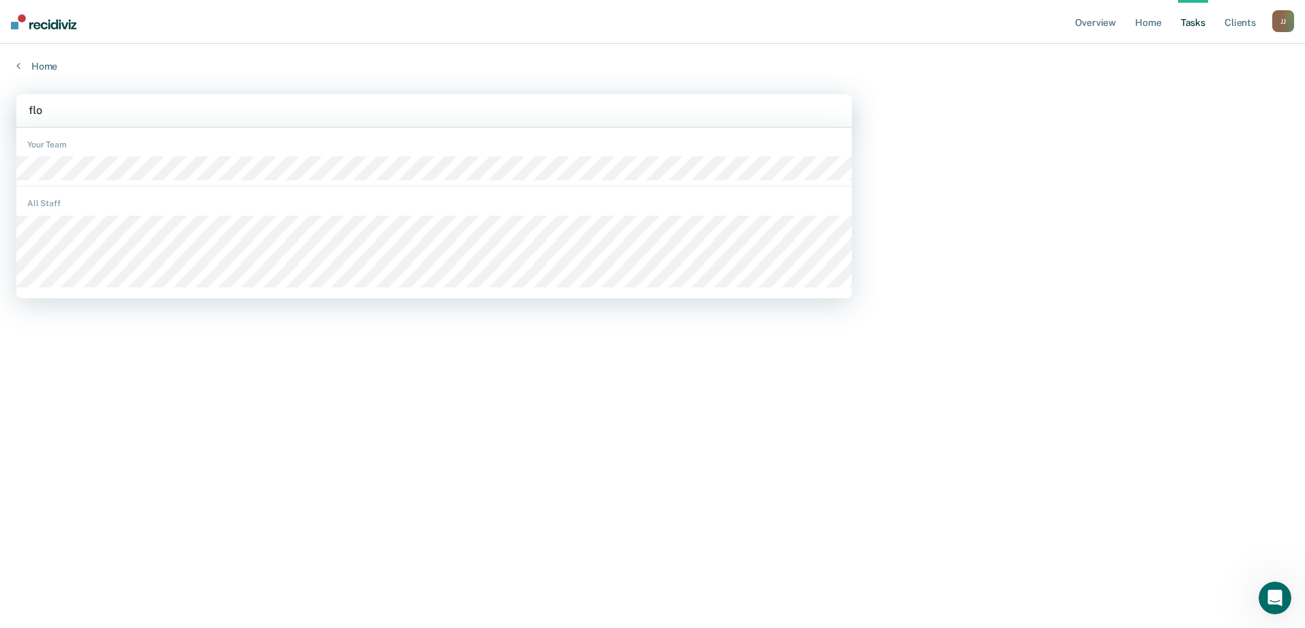
type input "[PERSON_NAME]"
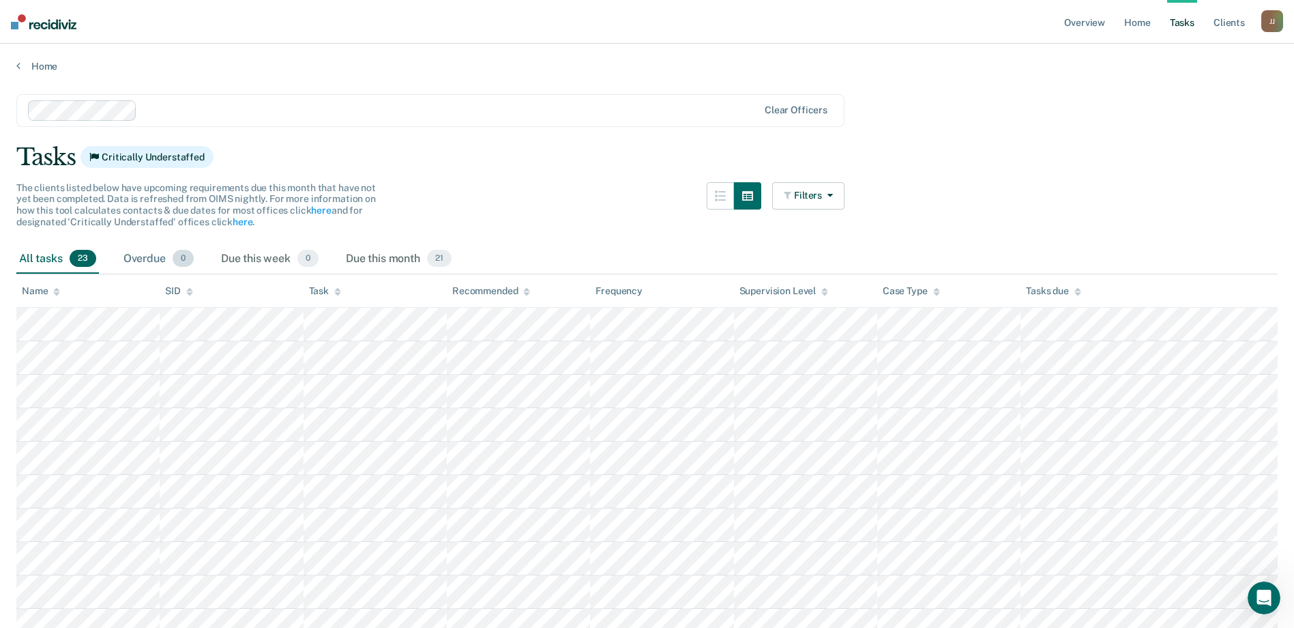
click at [159, 263] on div "Overdue 0" at bounding box center [159, 259] width 76 height 30
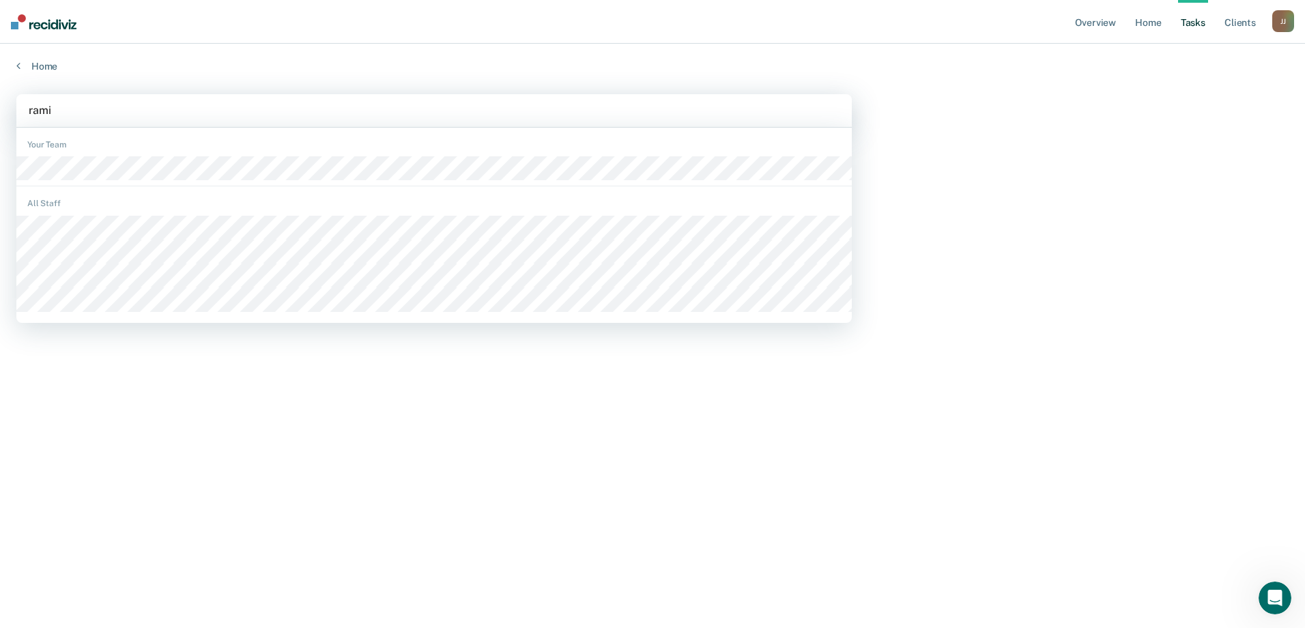
type input "ramir"
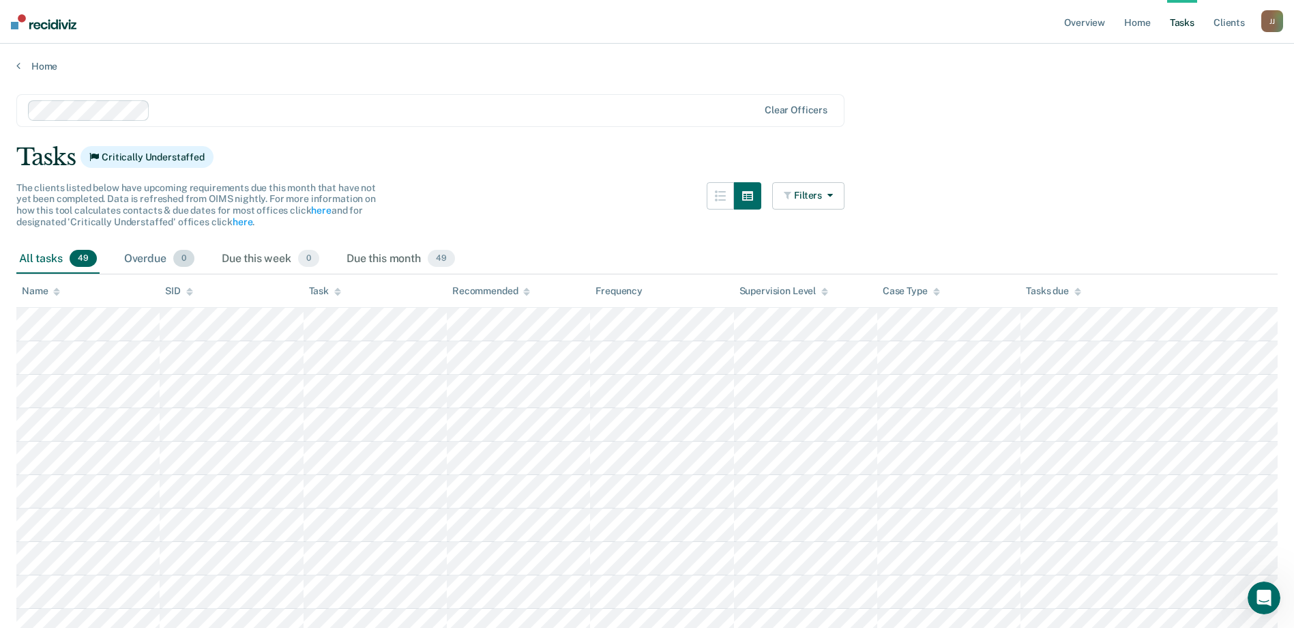
click at [156, 261] on div "Overdue 0" at bounding box center [159, 259] width 76 height 30
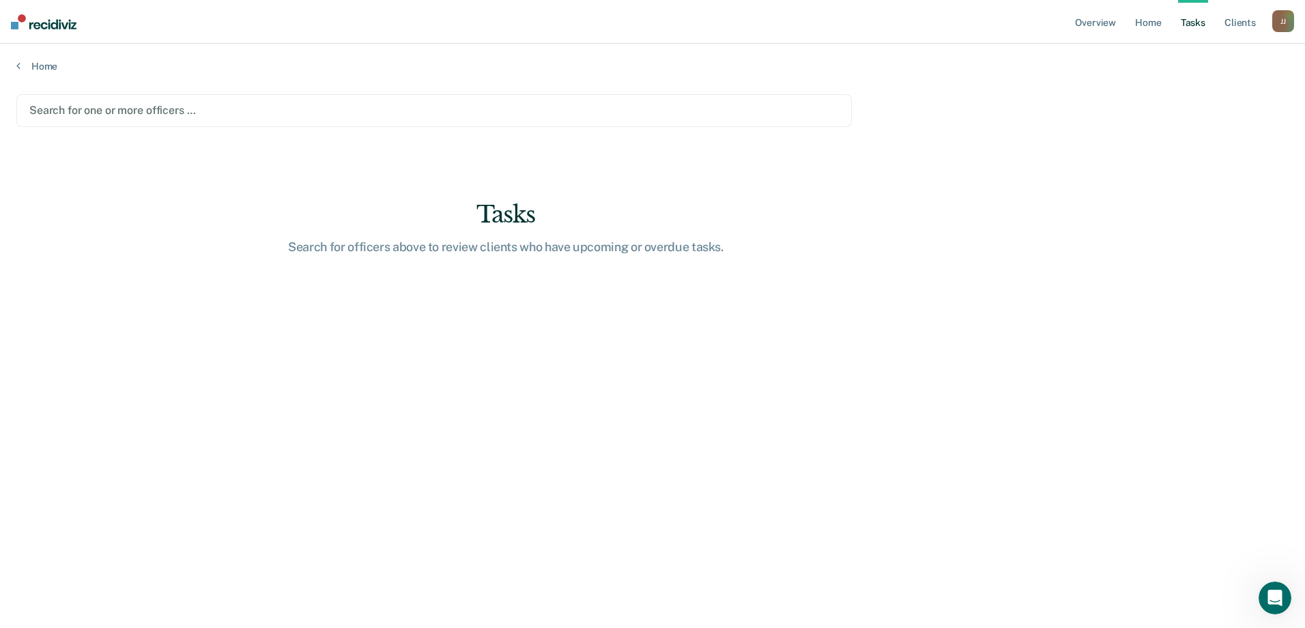
click at [170, 116] on div at bounding box center [433, 110] width 809 height 16
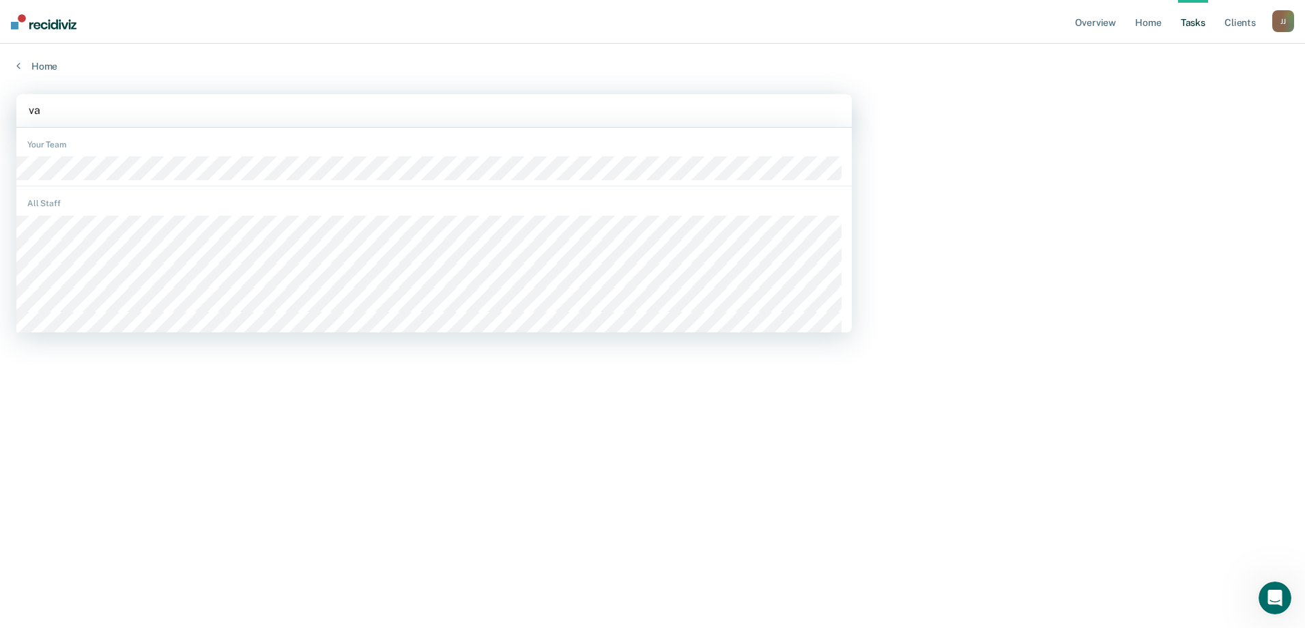
type input "v"
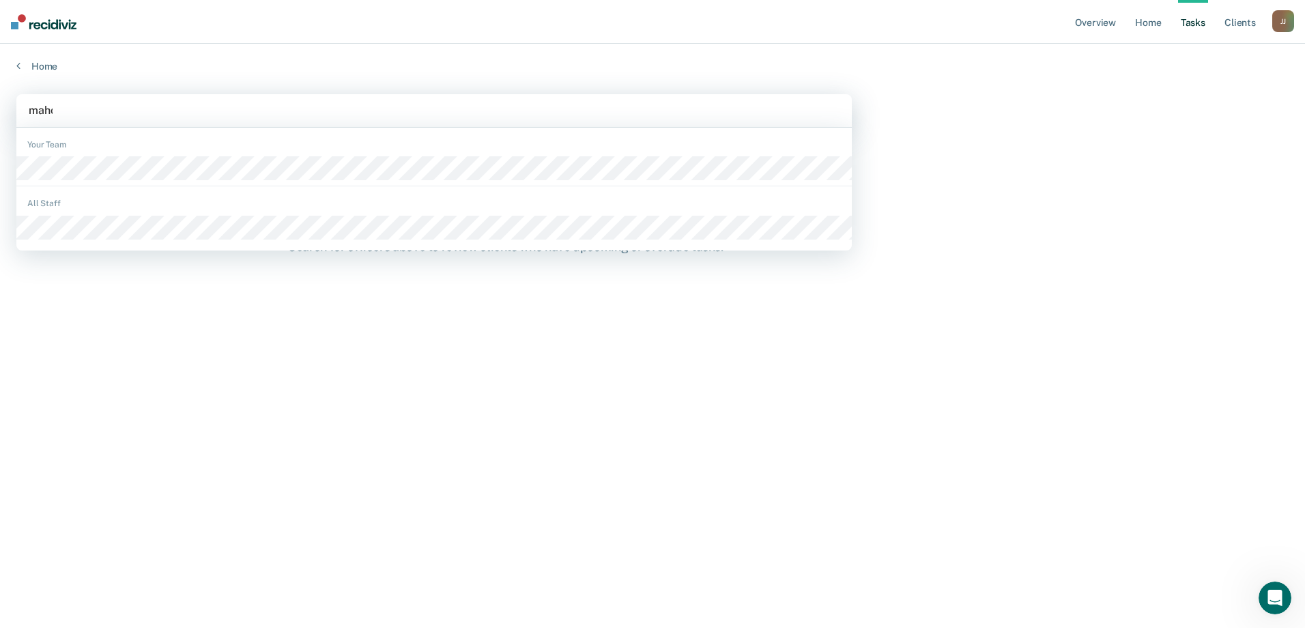
type input "[PERSON_NAME]"
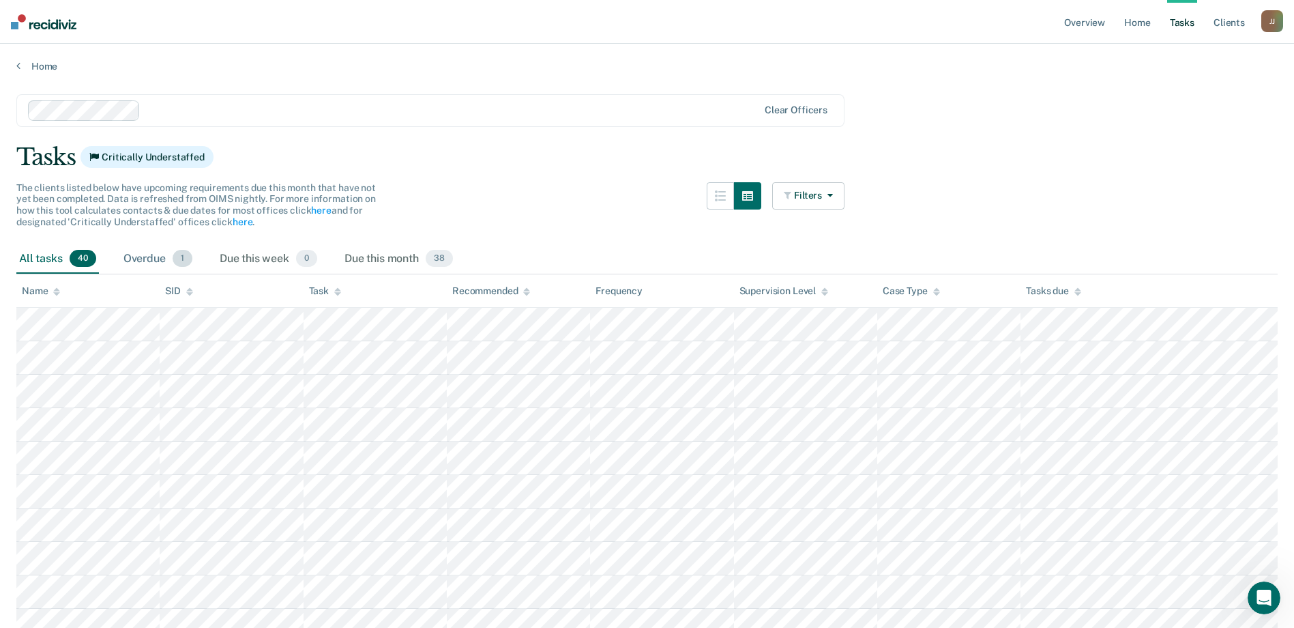
click at [171, 255] on div "Overdue 1" at bounding box center [158, 259] width 74 height 30
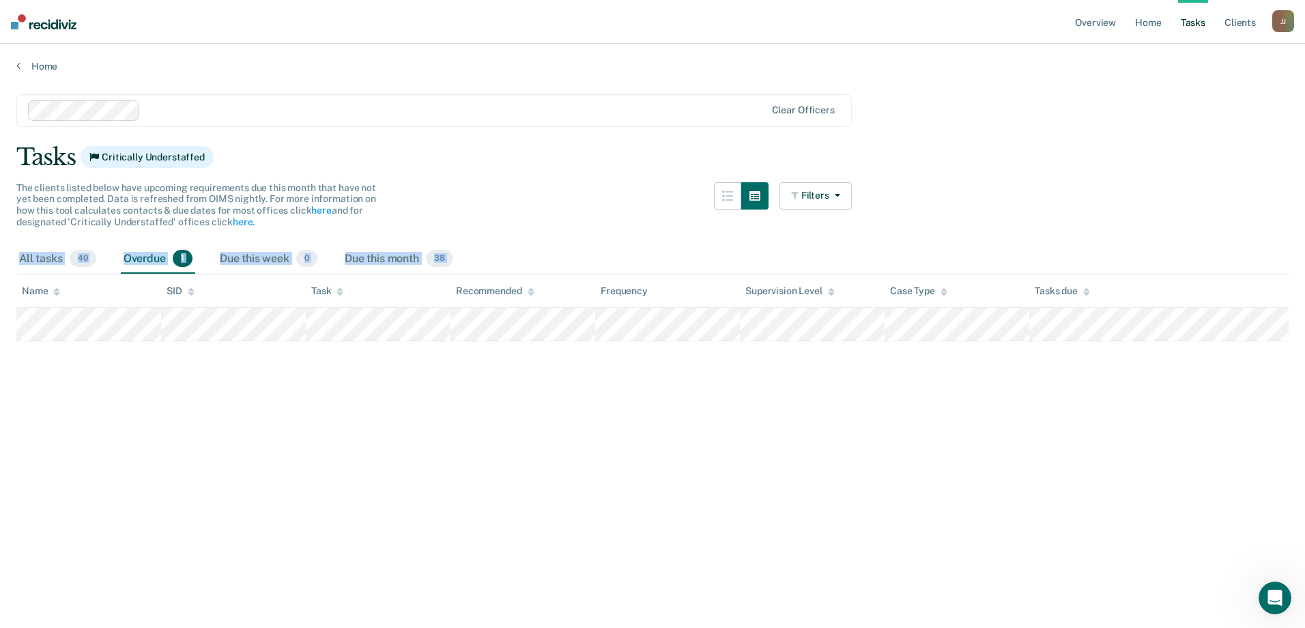
click at [1069, 334] on main "Clear officers Tasks Critically Understaffed The clients listed below have upco…" at bounding box center [652, 347] width 1305 height 551
copy main "All tasks 40 Overdue 1 Due this week 0 Due this month 38 Name SID Task Recommen…"
